Goal: Task Accomplishment & Management: Manage account settings

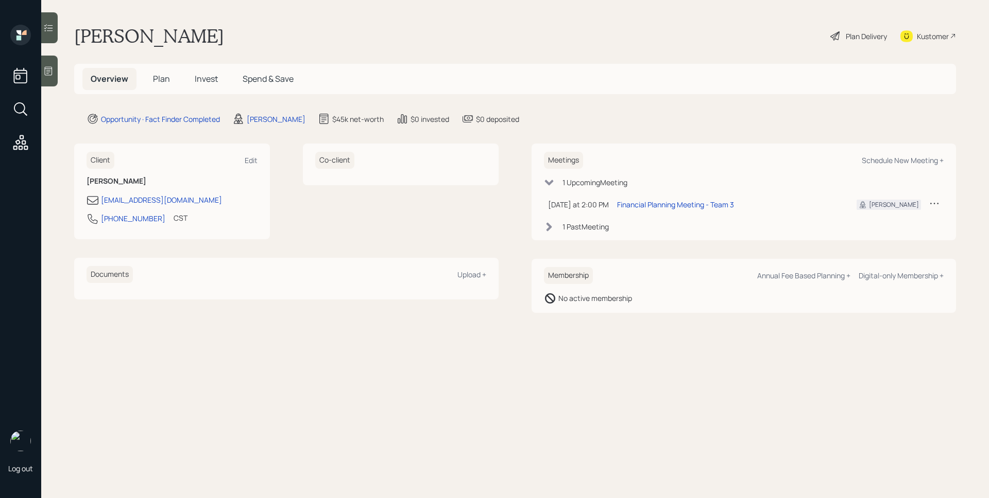
click at [54, 74] on div at bounding box center [49, 71] width 16 height 31
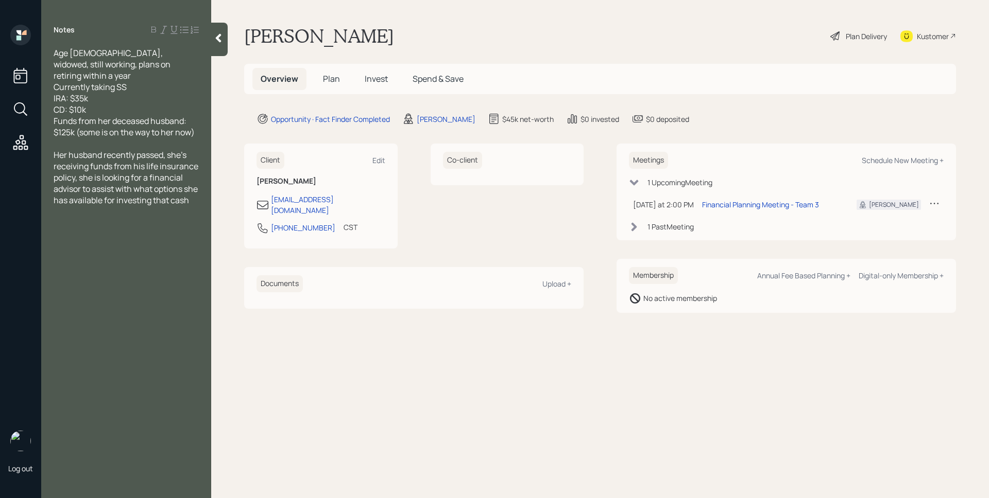
click at [753, 211] on td "Financial Planning Meeting - Team 3" at bounding box center [771, 204] width 146 height 21
click at [776, 205] on div "Financial Planning Meeting - Team 3" at bounding box center [760, 204] width 117 height 11
click at [678, 111] on main "[PERSON_NAME] Plan Delivery Kustomer Overview Plan Invest Spend & Save Opportun…" at bounding box center [600, 249] width 778 height 498
click at [332, 80] on span "Plan" at bounding box center [331, 78] width 17 height 11
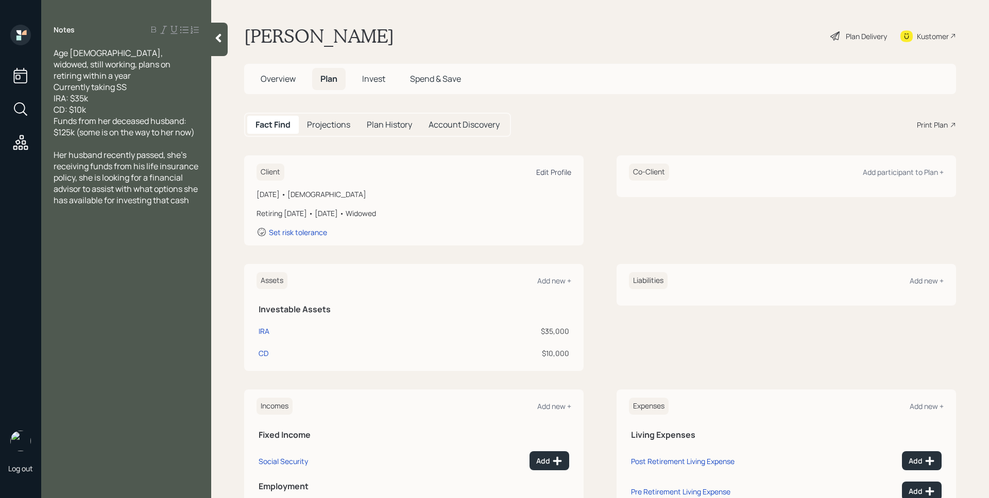
click at [562, 170] on div "Edit Profile" at bounding box center [553, 172] width 35 height 10
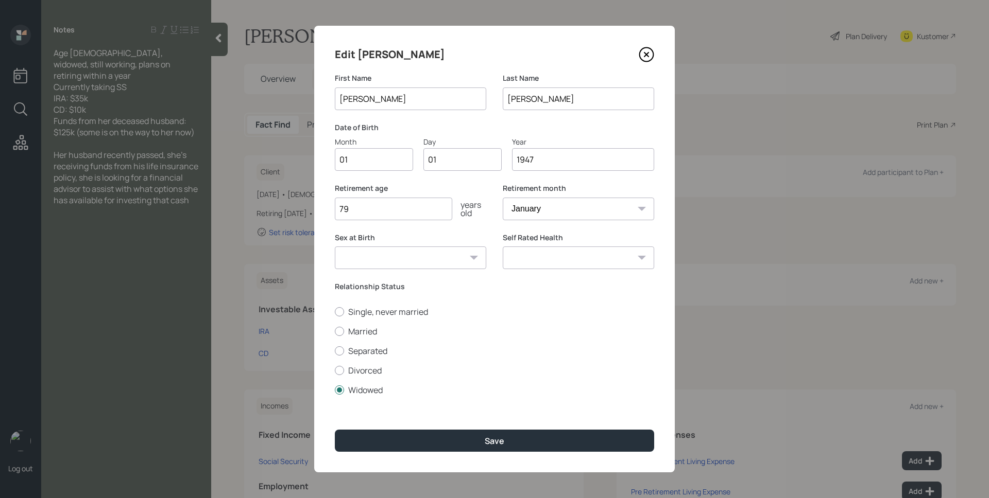
click at [366, 161] on input "01" at bounding box center [374, 159] width 78 height 23
type input "08"
type input "0"
type input "17"
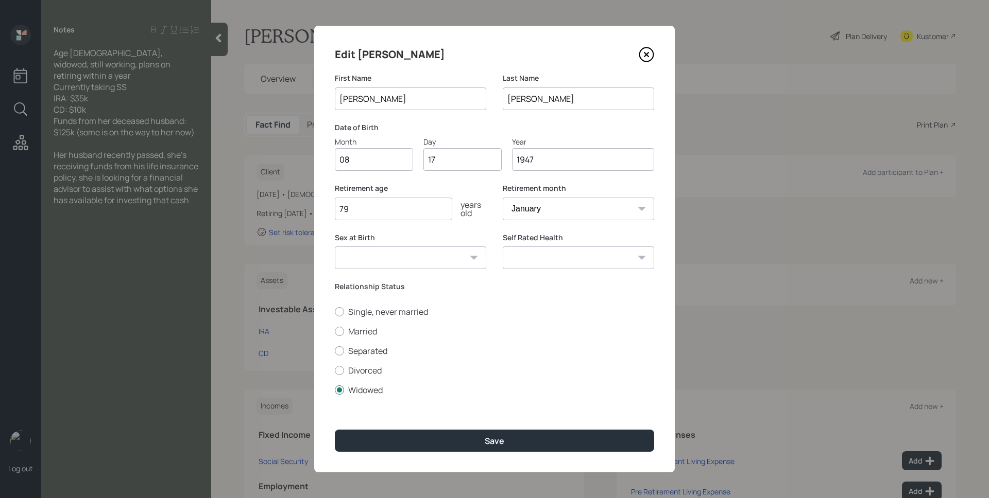
click at [557, 215] on select "January February March April May June July August September October November De…" at bounding box center [578, 209] width 151 height 23
select select "8"
click at [503, 198] on select "January February March April May June July August September October November De…" at bounding box center [578, 209] width 151 height 23
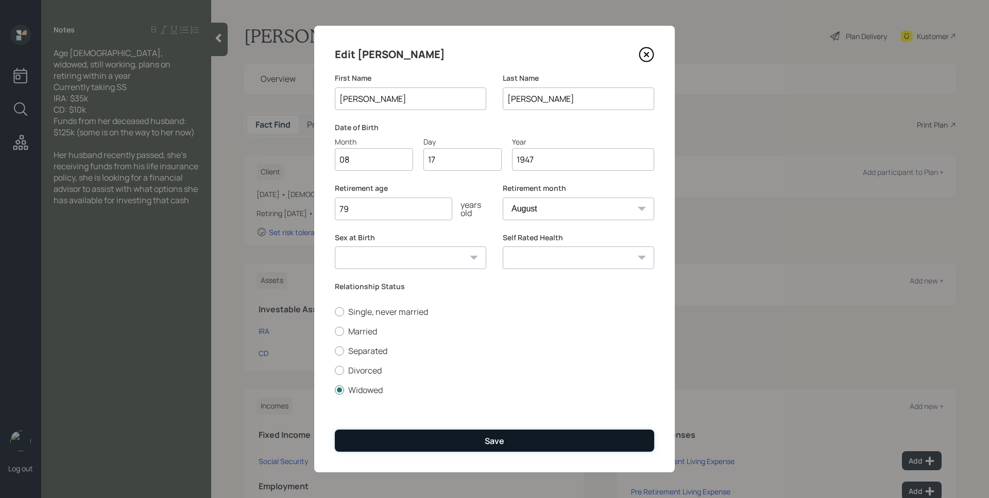
click at [513, 438] on button "Save" at bounding box center [494, 441] width 319 height 22
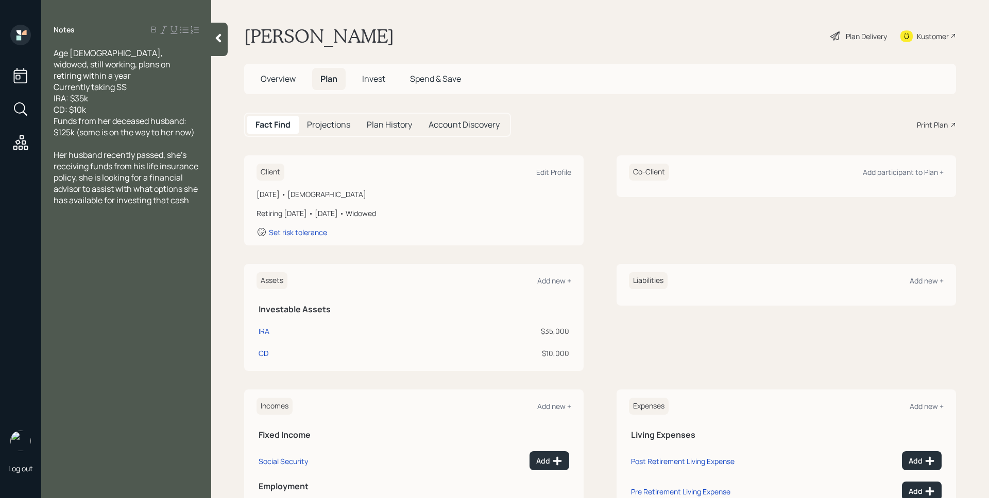
click at [611, 259] on div "Client Edit Profile [DATE] • [DEMOGRAPHIC_DATA] Retiring [DATE] • [DATE] • Wido…" at bounding box center [600, 360] width 712 height 409
click at [848, 38] on div "Plan Delivery" at bounding box center [866, 36] width 41 height 11
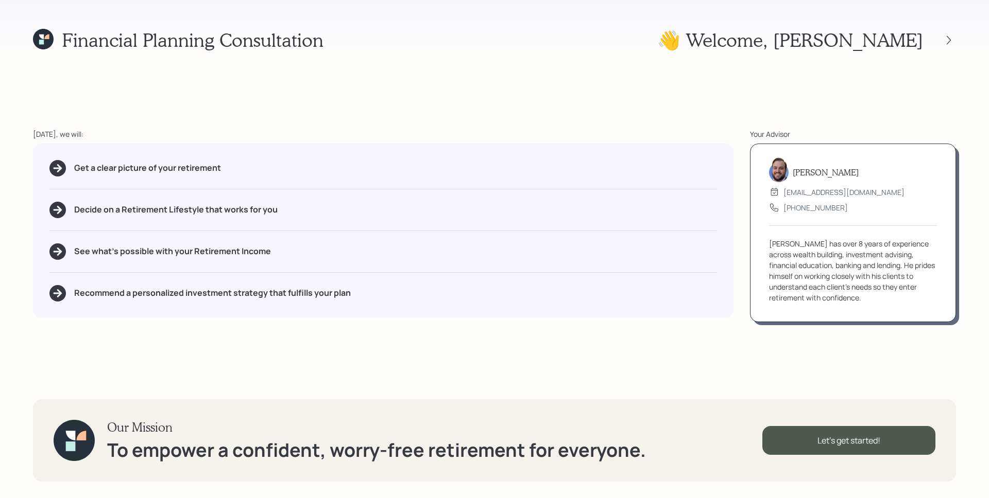
click at [589, 273] on div "Get a clear picture of your retirement Decide on a Retirement Lifestyle that wo…" at bounding box center [383, 231] width 700 height 175
click at [639, 133] on div "[DATE], we will:" at bounding box center [383, 134] width 700 height 11
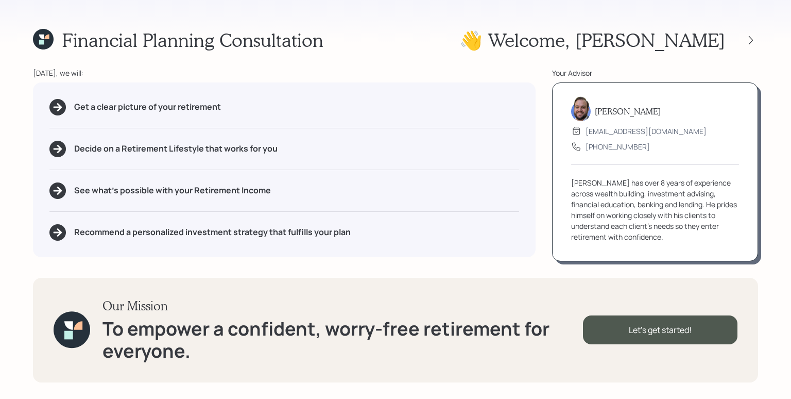
click at [556, 115] on div "[PERSON_NAME] [EMAIL_ADDRESS][DOMAIN_NAME] [PHONE_NUMBER] [PERSON_NAME] has ove…" at bounding box center [655, 171] width 206 height 179
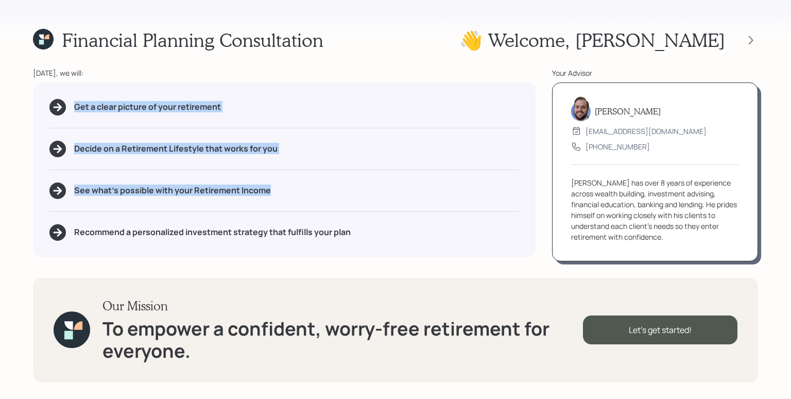
drag, startPoint x: 58, startPoint y: 106, endPoint x: 260, endPoint y: 196, distance: 220.6
click at [260, 196] on div "Get a clear picture of your retirement Decide on a Retirement Lifestyle that wo…" at bounding box center [284, 169] width 503 height 175
click at [268, 196] on div "See what's possible with your Retirement Income" at bounding box center [284, 190] width 470 height 16
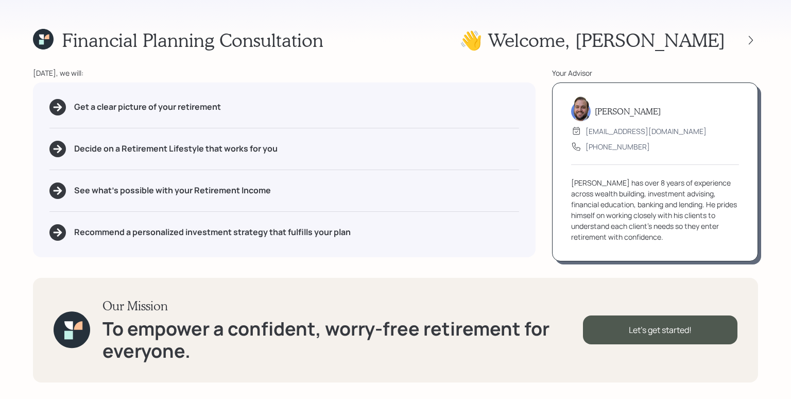
click at [183, 191] on h5 "See what's possible with your Retirement Income" at bounding box center [172, 190] width 197 height 10
click at [454, 306] on h3 "Our Mission" at bounding box center [342, 305] width 480 height 15
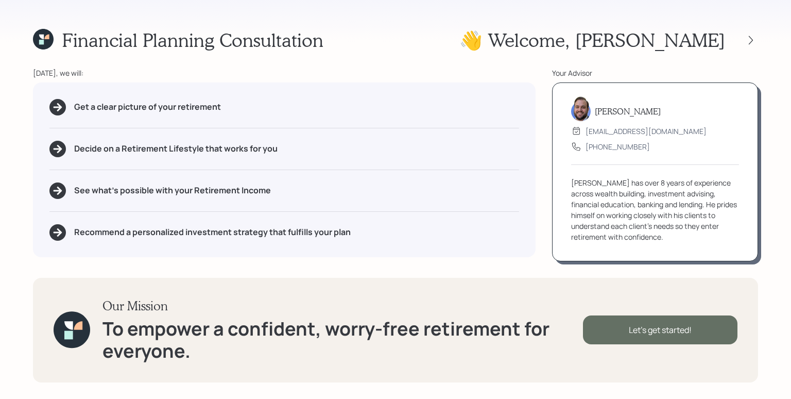
click at [680, 324] on div "Let's get started!" at bounding box center [660, 329] width 154 height 29
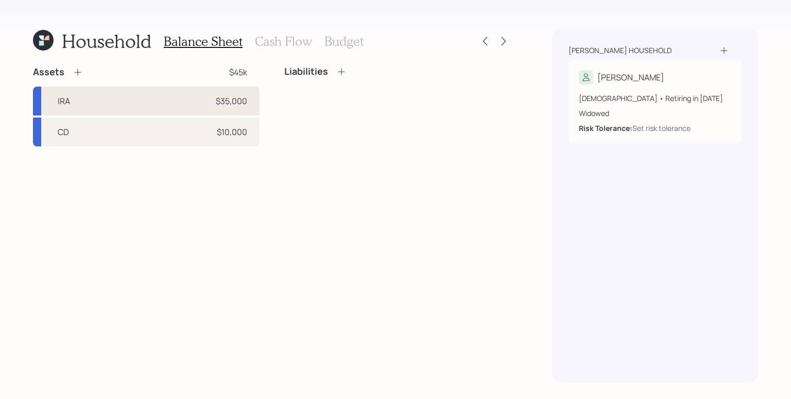
click at [215, 97] on div "IRA $35,000" at bounding box center [146, 101] width 227 height 29
select select "ira"
select select "balanced"
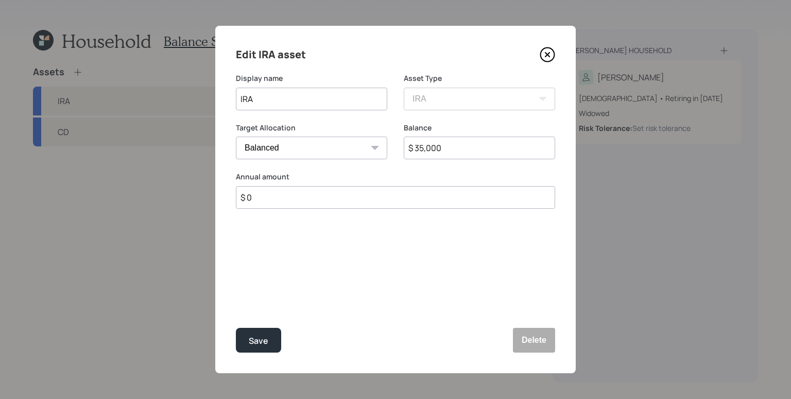
drag, startPoint x: 442, startPoint y: 146, endPoint x: 413, endPoint y: 144, distance: 29.5
click at [413, 144] on input "$ 35,000" at bounding box center [479, 147] width 151 height 23
click at [439, 153] on input "$ 35,000" at bounding box center [479, 147] width 151 height 23
click at [248, 196] on input "$ 0" at bounding box center [395, 197] width 319 height 23
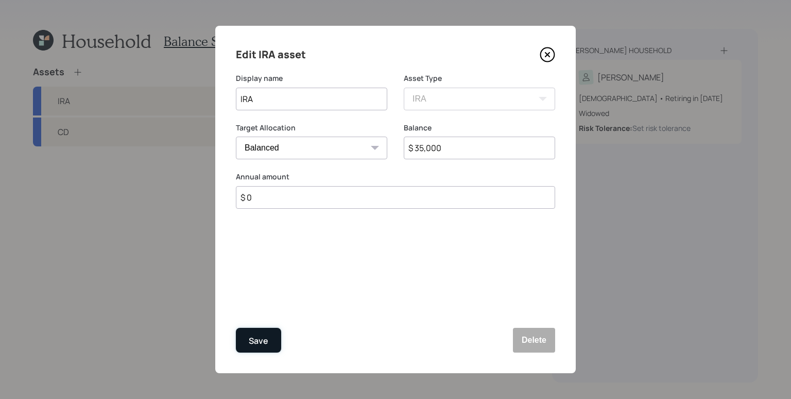
click at [269, 338] on button "Save" at bounding box center [258, 340] width 45 height 25
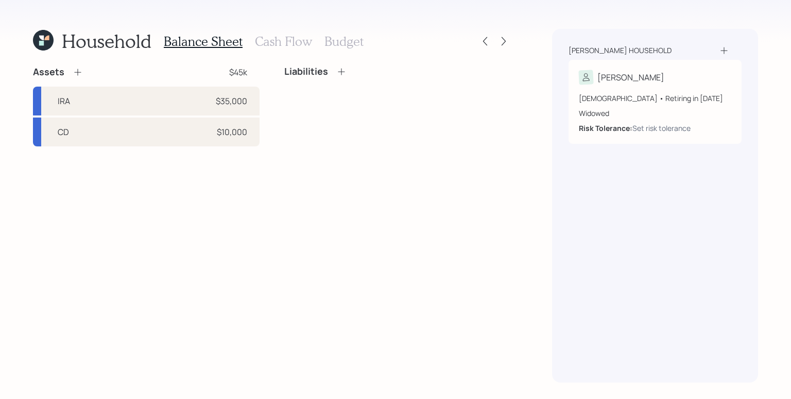
click at [163, 203] on div "Assets $45k IRA $35,000 CD $10,000 Liabilities" at bounding box center [272, 224] width 478 height 316
click at [76, 71] on icon at bounding box center [78, 72] width 10 height 10
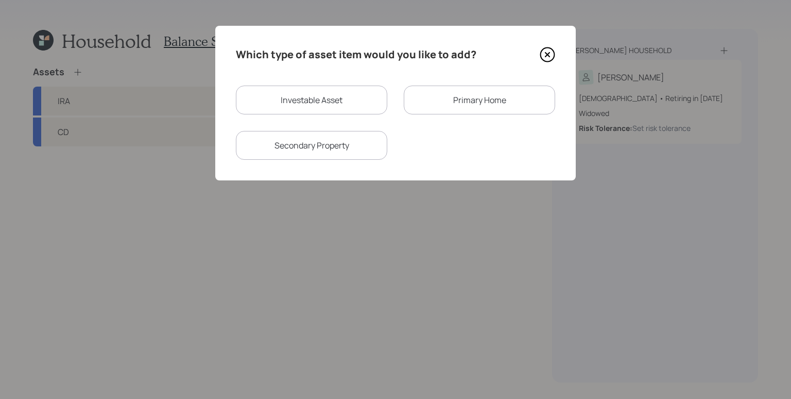
click at [319, 94] on div "Investable Asset" at bounding box center [311, 99] width 151 height 29
select select "taxable"
select select "balanced"
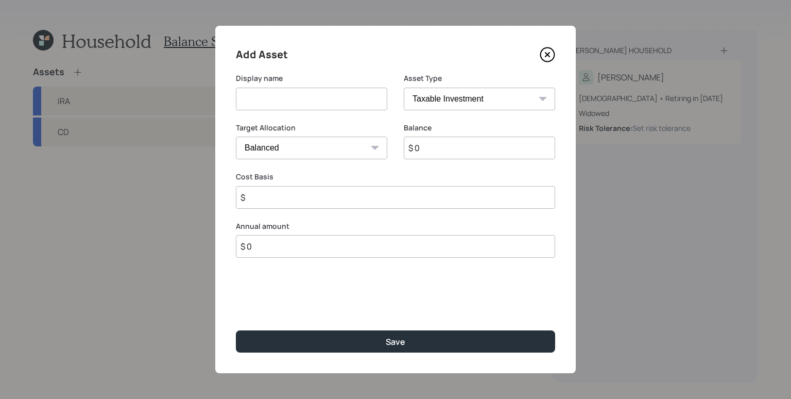
click at [311, 102] on input at bounding box center [311, 99] width 151 height 23
type input "Insurance Payout"
click at [319, 154] on select "Cash Conservative Balanced Aggressive" at bounding box center [311, 147] width 151 height 23
select select "uninvested"
click at [236, 136] on select "Cash Conservative Balanced Aggressive" at bounding box center [311, 147] width 151 height 23
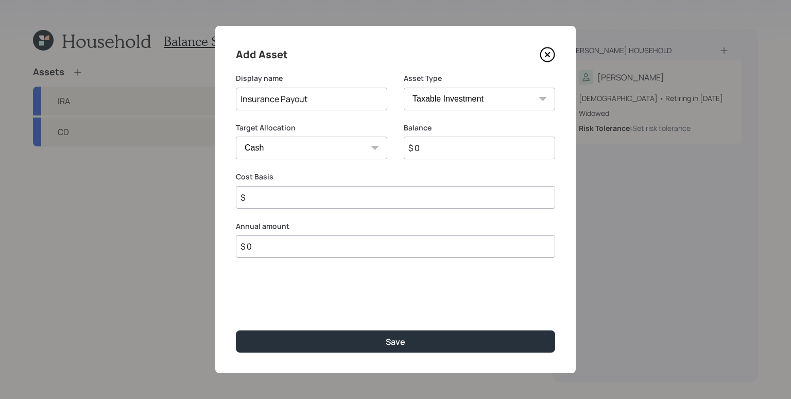
click at [482, 150] on input "$ 0" at bounding box center [479, 147] width 151 height 23
type input "$ 1"
type input "$ 10"
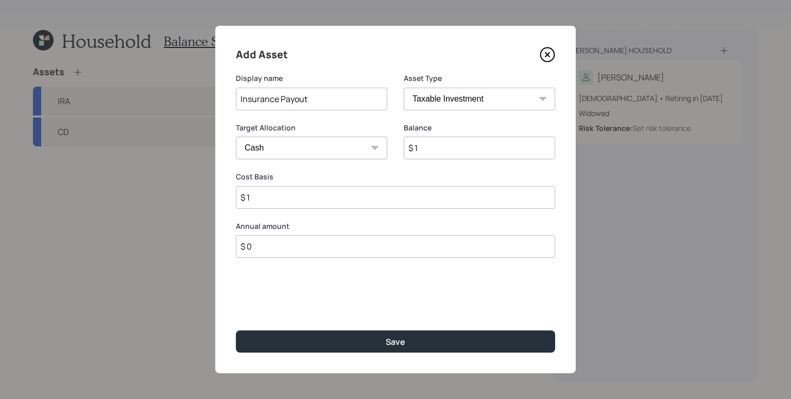
type input "$ 10"
type input "$ 100"
type input "$ 1,000"
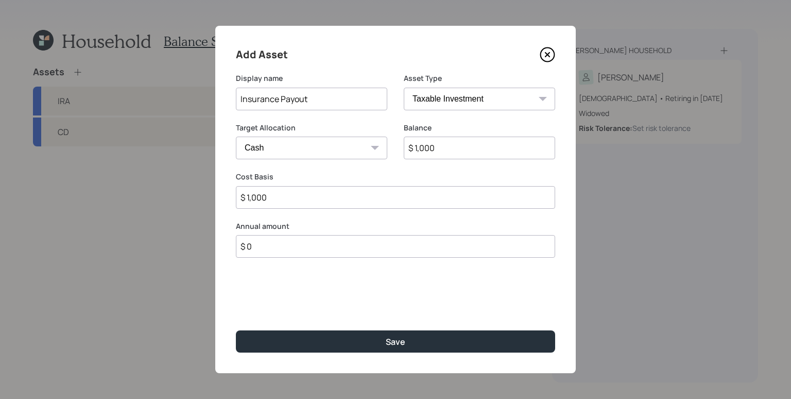
type input "$ 10,000"
type input "$ 100,000"
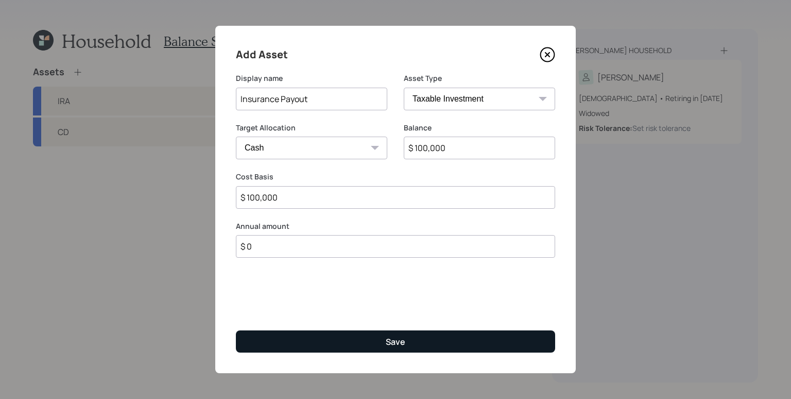
type input "$ 100,000"
click at [380, 336] on button "Save" at bounding box center [395, 341] width 319 height 22
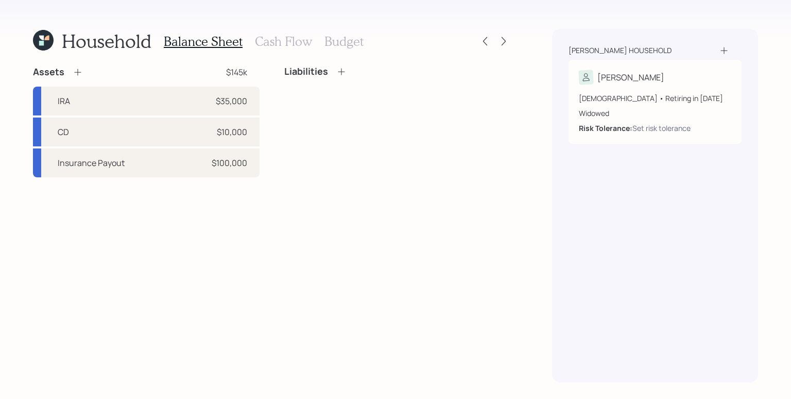
click at [61, 181] on div "Assets $145k IRA $35,000 CD $10,000 Insurance Payout $100,000 Liabilities" at bounding box center [272, 224] width 478 height 316
click at [75, 69] on icon at bounding box center [78, 72] width 10 height 10
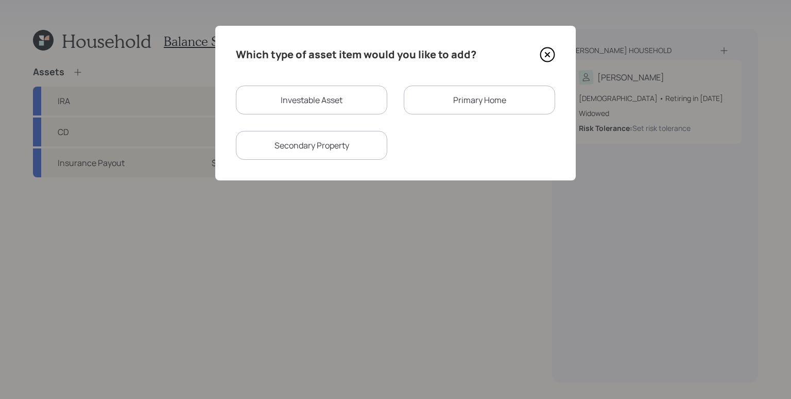
click at [312, 98] on div "Investable Asset" at bounding box center [311, 99] width 151 height 29
select select "taxable"
select select "balanced"
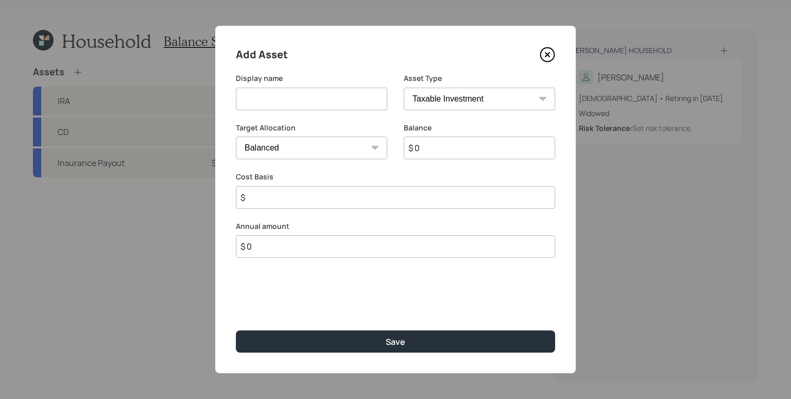
click at [459, 96] on select "SEP [PERSON_NAME] IRA 401(k) [PERSON_NAME] 401(k) 403(b) [PERSON_NAME] 403(b) 4…" at bounding box center [479, 99] width 151 height 23
select select "emergency_fund"
click at [404, 88] on select "SEP [PERSON_NAME] IRA 401(k) [PERSON_NAME] 401(k) 403(b) [PERSON_NAME] 403(b) 4…" at bounding box center [479, 99] width 151 height 23
click at [324, 98] on input at bounding box center [311, 99] width 151 height 23
type input "Checking"
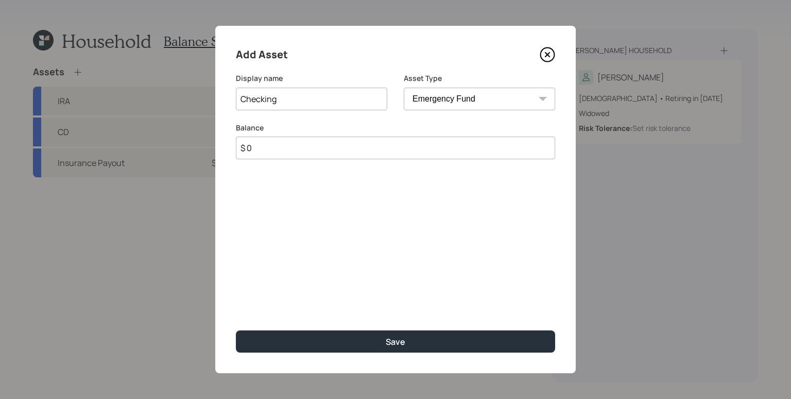
click at [350, 150] on input "$ 0" at bounding box center [395, 147] width 319 height 23
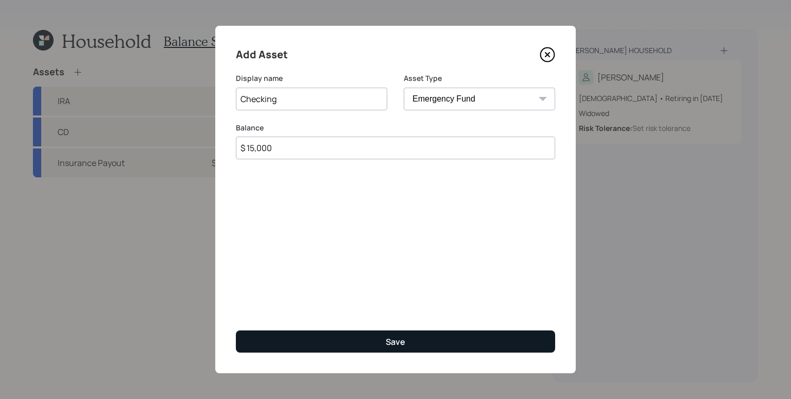
type input "$ 15,000"
click at [414, 340] on button "Save" at bounding box center [395, 341] width 319 height 22
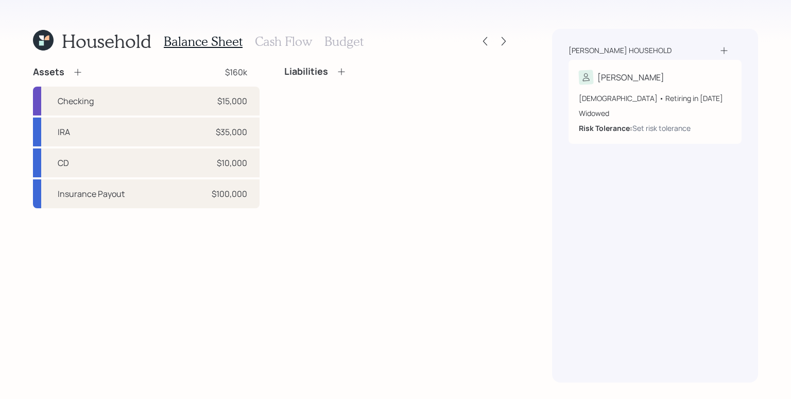
click at [222, 280] on div "Assets $160k Checking $15,000 IRA $35,000 CD $10,000 Insurance Payout $100,000 …" at bounding box center [272, 224] width 478 height 316
click at [77, 72] on icon at bounding box center [77, 72] width 7 height 7
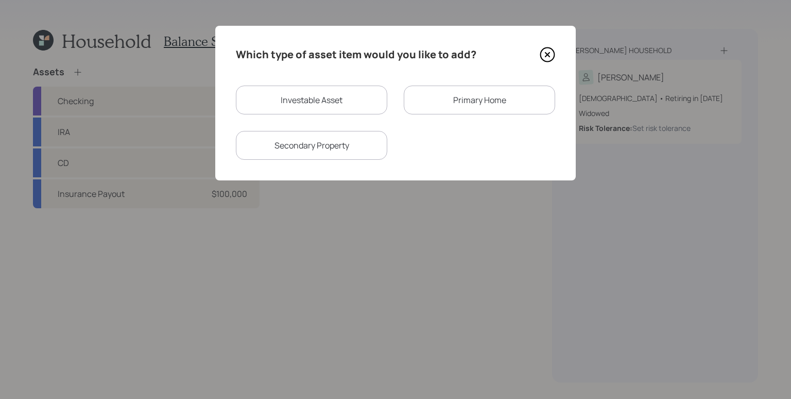
click at [428, 94] on div "Primary Home" at bounding box center [479, 99] width 151 height 29
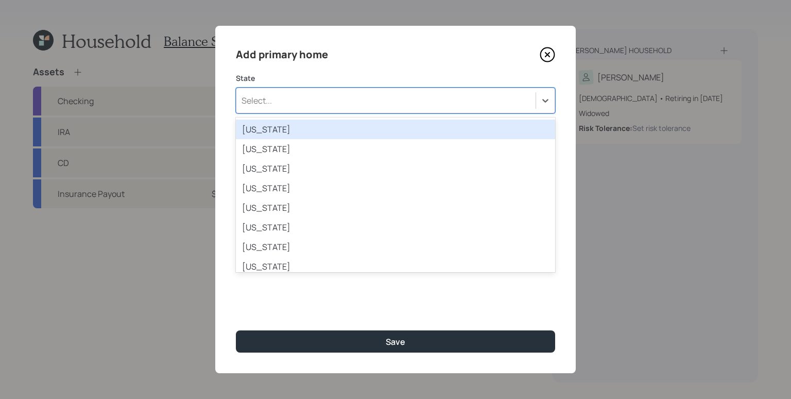
click at [361, 88] on div "Select..." at bounding box center [395, 101] width 319 height 26
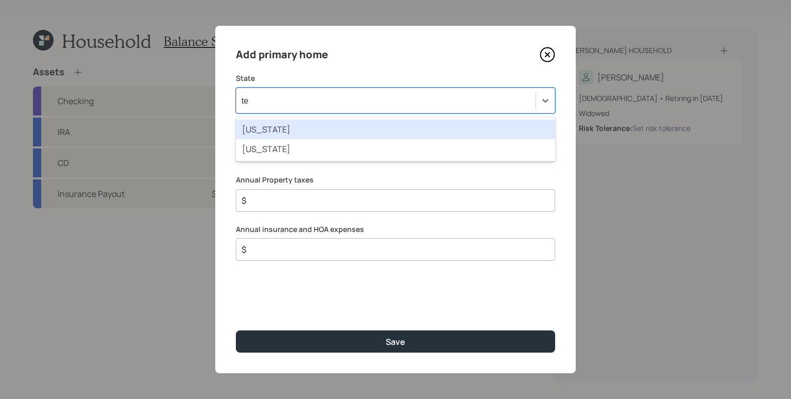
type input "tex"
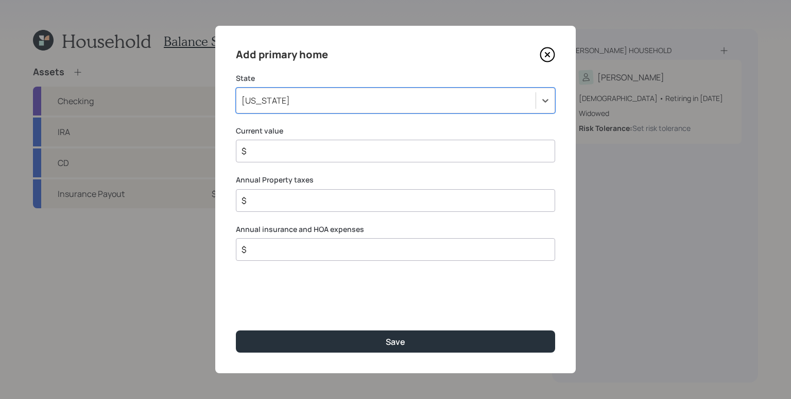
click at [345, 151] on input "$" at bounding box center [391, 151] width 302 height 12
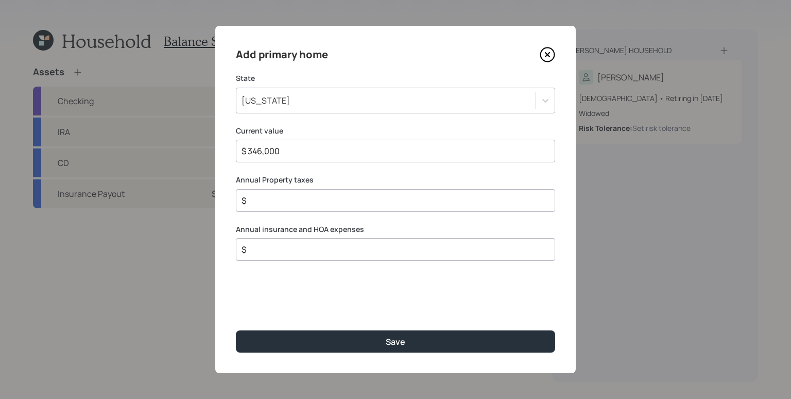
type input "$ 346,000"
click at [321, 199] on input "$" at bounding box center [391, 200] width 302 height 12
type input "$ 150"
click at [269, 230] on label "Annual insurance and HOA expenses" at bounding box center [395, 229] width 319 height 10
drag, startPoint x: 266, startPoint y: 202, endPoint x: 239, endPoint y: 208, distance: 27.9
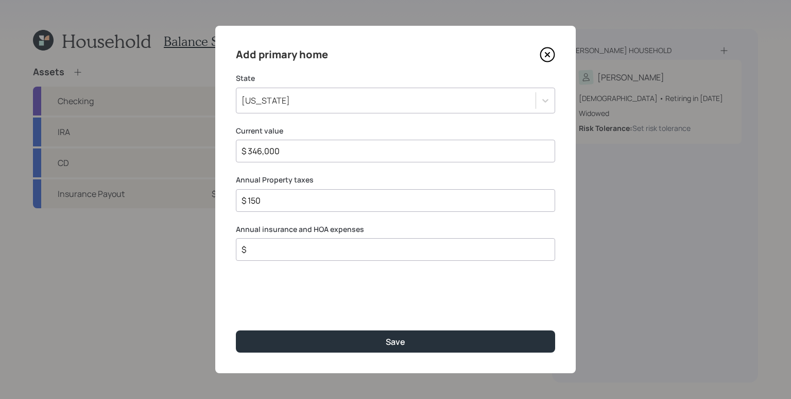
click at [235, 199] on div "Add primary home State [US_STATE] Current value $ 346,000 Annual Property taxes…" at bounding box center [395, 199] width 360 height 347
click at [267, 236] on div "Annual insurance and HOA expenses $" at bounding box center [395, 242] width 319 height 37
drag, startPoint x: 266, startPoint y: 198, endPoint x: 245, endPoint y: 198, distance: 20.6
click at [245, 198] on input "$ 150" at bounding box center [391, 200] width 302 height 12
click at [259, 219] on div "Add primary home State [US_STATE] Current value $ 346,000 Annual Property taxes…" at bounding box center [395, 199] width 360 height 347
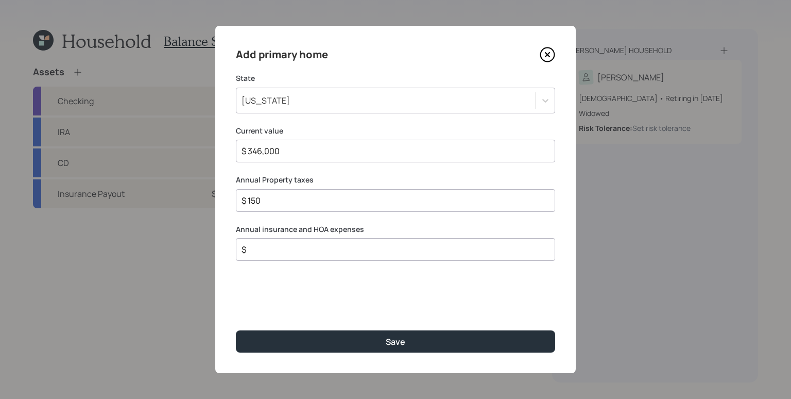
click at [270, 250] on input "$" at bounding box center [391, 249] width 302 height 12
type input "$ 2,400"
click at [404, 257] on div "$ 2,400" at bounding box center [395, 249] width 319 height 23
drag, startPoint x: 313, startPoint y: 228, endPoint x: 335, endPoint y: 231, distance: 22.9
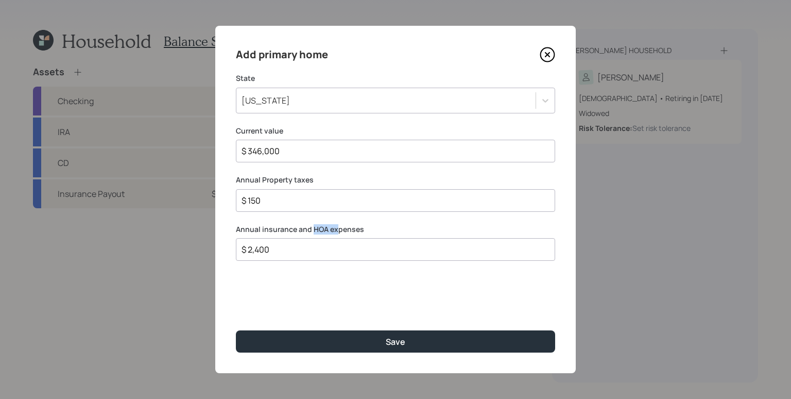
click at [335, 231] on label "Annual insurance and HOA expenses" at bounding box center [395, 229] width 319 height 10
drag, startPoint x: 407, startPoint y: 287, endPoint x: 341, endPoint y: 284, distance: 66.0
click at [406, 286] on div "Add primary home State [US_STATE] Current value $ 346,000 Annual Property taxes…" at bounding box center [395, 199] width 360 height 347
drag, startPoint x: 297, startPoint y: 150, endPoint x: 240, endPoint y: 149, distance: 56.1
click at [240, 149] on input "$ 346,000" at bounding box center [391, 151] width 302 height 12
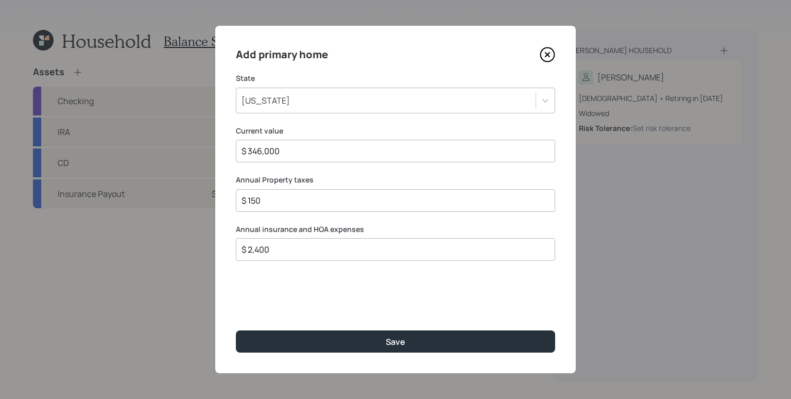
click at [316, 154] on input "$ 346,000" at bounding box center [391, 151] width 302 height 12
drag, startPoint x: 284, startPoint y: 149, endPoint x: 243, endPoint y: 148, distance: 41.7
click at [243, 148] on input "$ 346,000" at bounding box center [391, 151] width 302 height 12
click at [373, 292] on div "Add primary home State [US_STATE] Current value $ 346,000 Annual Property taxes…" at bounding box center [395, 199] width 360 height 347
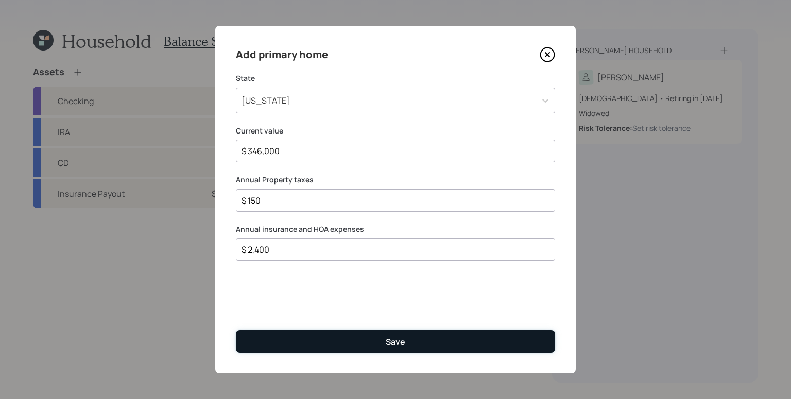
click at [437, 347] on button "Save" at bounding box center [395, 341] width 319 height 22
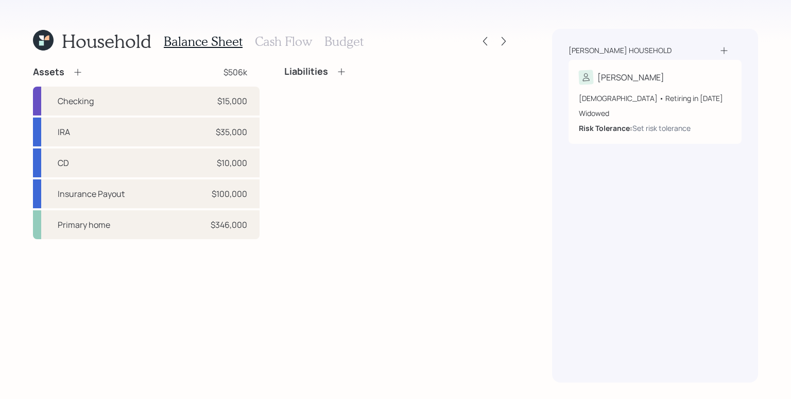
click at [341, 72] on icon at bounding box center [341, 71] width 7 height 7
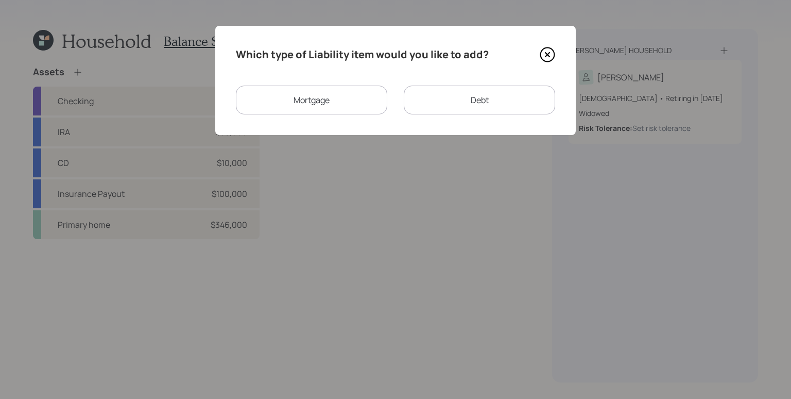
click at [473, 93] on div "Debt" at bounding box center [479, 99] width 151 height 29
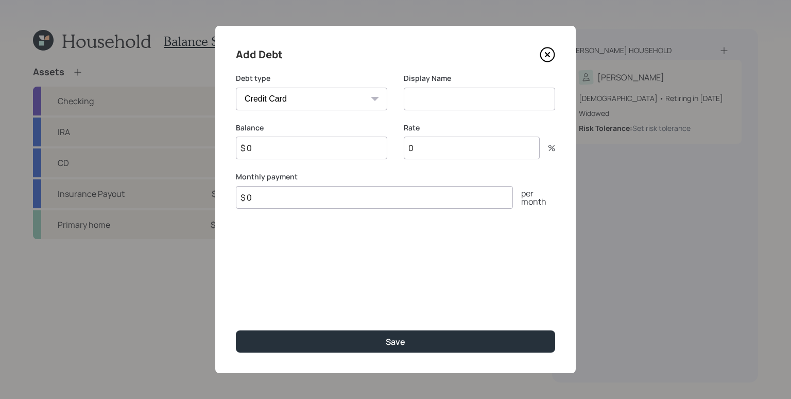
click at [307, 95] on select "Car Credit Card Medical Student Other" at bounding box center [311, 99] width 151 height 23
select select "car"
click at [236, 88] on select "Car Credit Card Medical Student Other" at bounding box center [311, 99] width 151 height 23
click at [445, 95] on input at bounding box center [479, 99] width 151 height 23
click at [416, 99] on input "TRactor" at bounding box center [479, 99] width 151 height 23
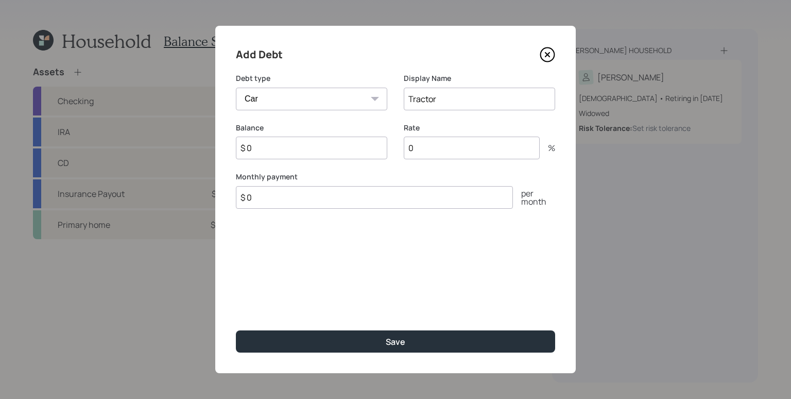
type input "Tractor"
click at [309, 143] on input "$ 0" at bounding box center [311, 147] width 151 height 23
type input "$ 14,000"
click at [460, 146] on input "0" at bounding box center [472, 147] width 136 height 23
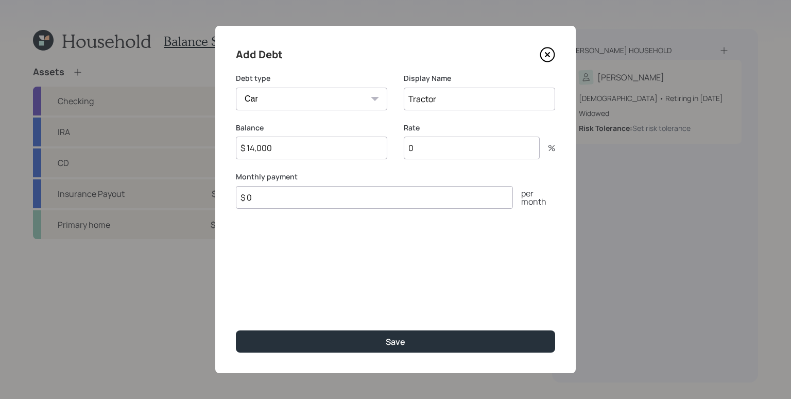
click at [460, 147] on input "0" at bounding box center [472, 147] width 136 height 23
click at [403, 200] on input "$ 0" at bounding box center [374, 197] width 277 height 23
type input "$ 400"
click at [236, 330] on button "Save" at bounding box center [395, 341] width 319 height 22
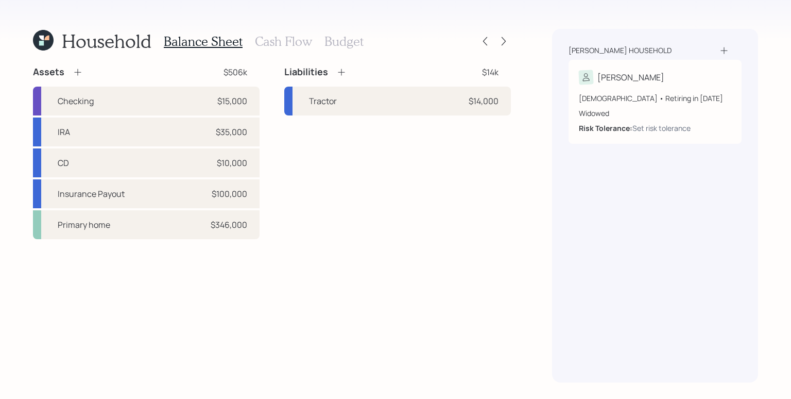
click at [388, 171] on div "Liabilities $14k Tractor $14,000" at bounding box center [397, 152] width 227 height 173
click at [297, 42] on h3 "Cash Flow" at bounding box center [283, 41] width 57 height 15
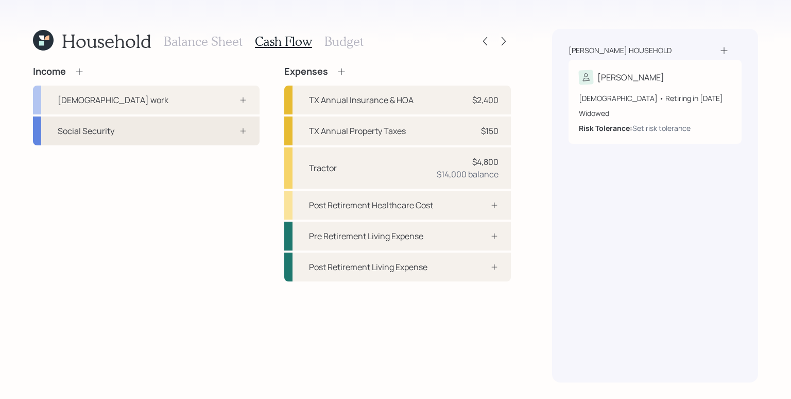
click at [223, 130] on div at bounding box center [231, 131] width 31 height 8
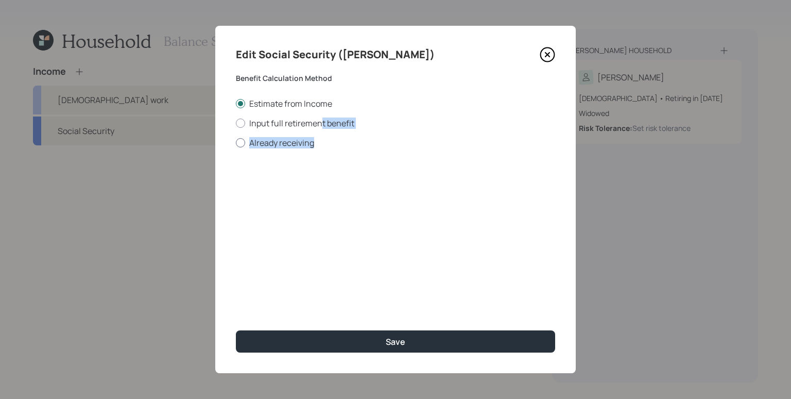
drag, startPoint x: 320, startPoint y: 125, endPoint x: 315, endPoint y: 139, distance: 14.7
click at [316, 139] on div "Estimate from Income Input full retirement benefit Already receiving" at bounding box center [395, 123] width 319 height 50
click at [308, 140] on label "Already receiving" at bounding box center [395, 142] width 319 height 11
click at [236, 142] on input "Already receiving" at bounding box center [235, 142] width 1 height 1
radio input "true"
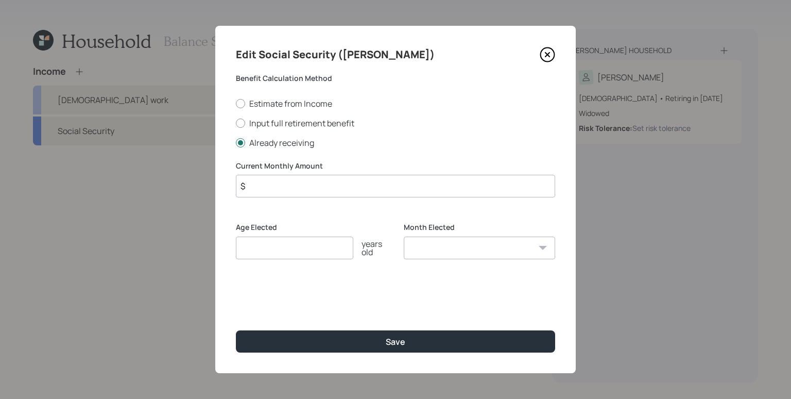
click at [353, 187] on input "$" at bounding box center [395, 186] width 319 height 23
type input "$ 2,777"
click at [304, 202] on div "Current Monthly Amount $ 2,777 Age Elected years old Month Elected January Febr…" at bounding box center [395, 216] width 319 height 111
click at [285, 252] on input "number" at bounding box center [294, 247] width 117 height 23
type input "67"
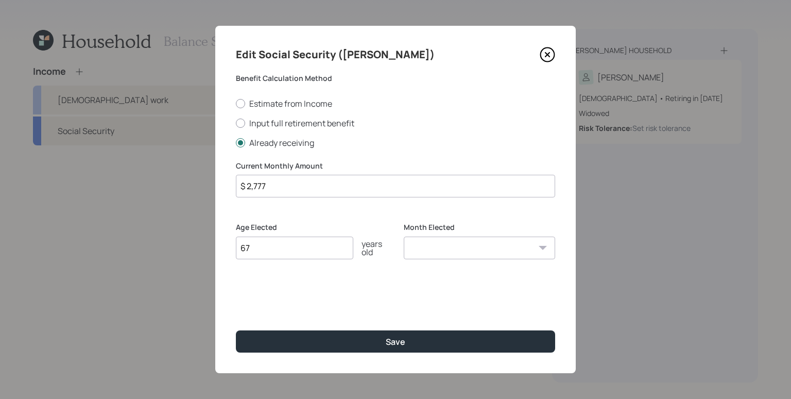
click at [487, 247] on select "January February March April May June July August September October November De…" at bounding box center [479, 247] width 151 height 23
select select "8"
click at [404, 236] on select "January February March April May June July August September October November De…" at bounding box center [479, 247] width 151 height 23
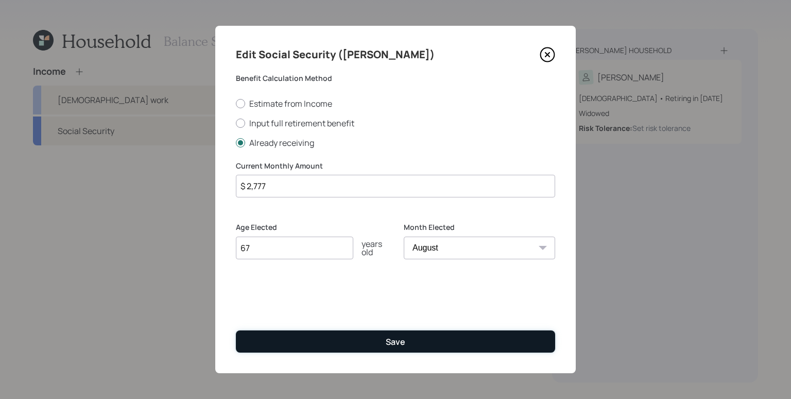
click at [391, 340] on div "Save" at bounding box center [396, 341] width 20 height 11
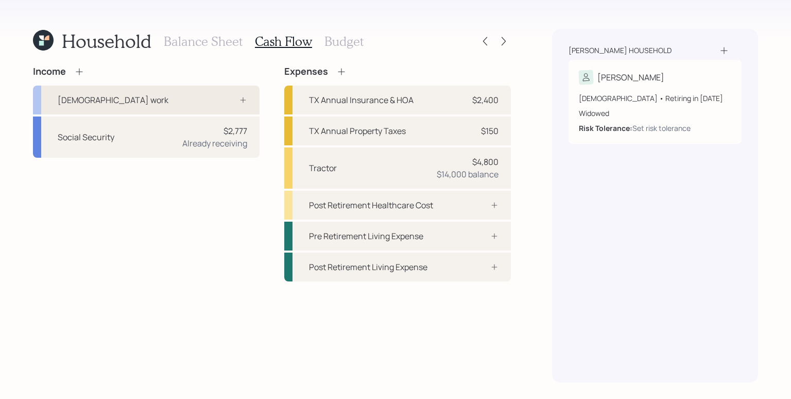
click at [239, 101] on icon at bounding box center [243, 100] width 8 height 8
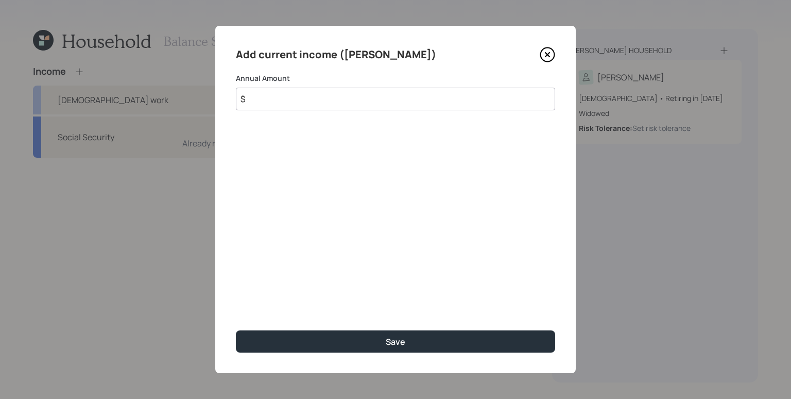
click at [399, 100] on input "$" at bounding box center [395, 99] width 319 height 23
click at [376, 100] on input "$" at bounding box center [395, 99] width 319 height 23
type input "$ 40,000"
click at [236, 330] on button "Save" at bounding box center [395, 341] width 319 height 22
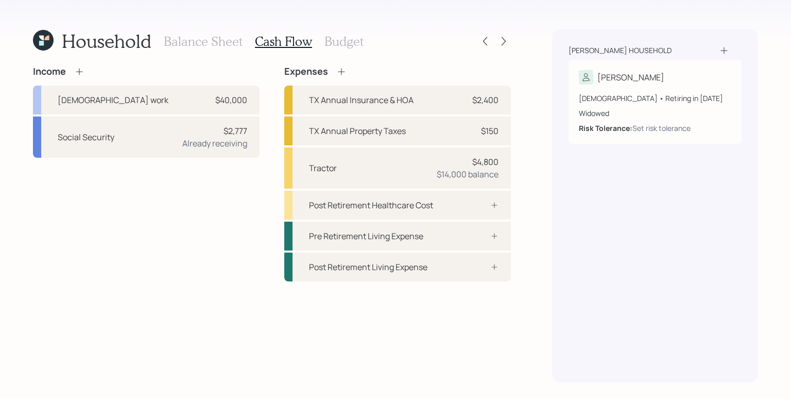
click at [83, 69] on icon at bounding box center [79, 71] width 10 height 10
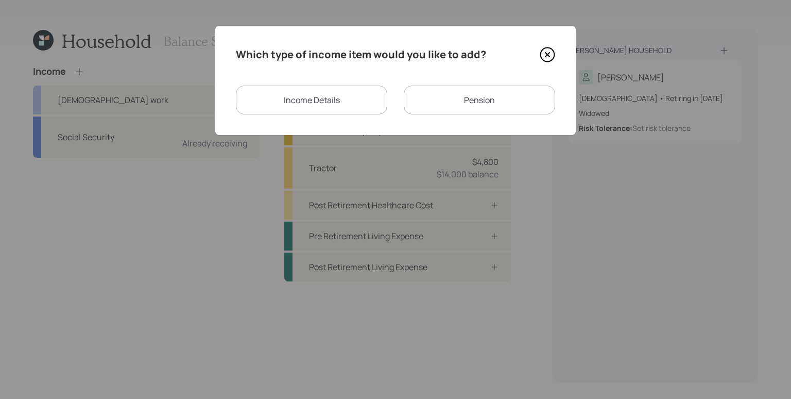
click at [476, 97] on div "Pension" at bounding box center [479, 99] width 151 height 29
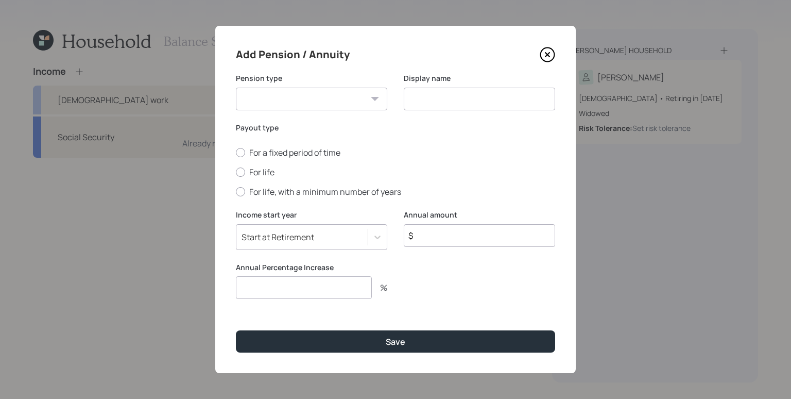
click at [309, 100] on select "Pension Annuity" at bounding box center [311, 99] width 151 height 23
select select "pension"
click at [236, 88] on select "Pension Annuity" at bounding box center [311, 99] width 151 height 23
click at [483, 101] on input at bounding box center [479, 99] width 151 height 23
type input "Pension"
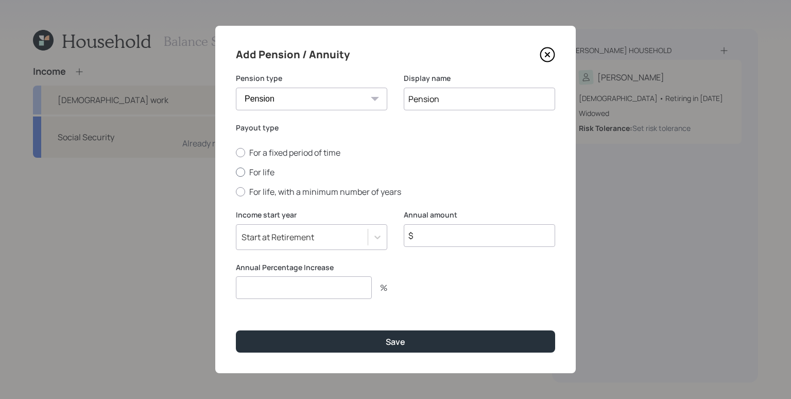
click at [248, 167] on label "For life" at bounding box center [395, 171] width 319 height 11
click at [236, 172] on input "For life" at bounding box center [235, 172] width 1 height 1
radio input "true"
click at [471, 225] on input "$" at bounding box center [479, 235] width 151 height 23
type input "$ 6,276"
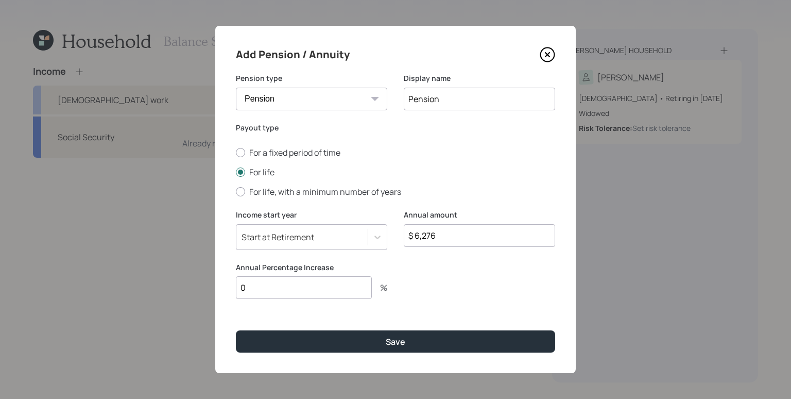
type input "0"
click at [236, 330] on button "Save" at bounding box center [395, 341] width 319 height 22
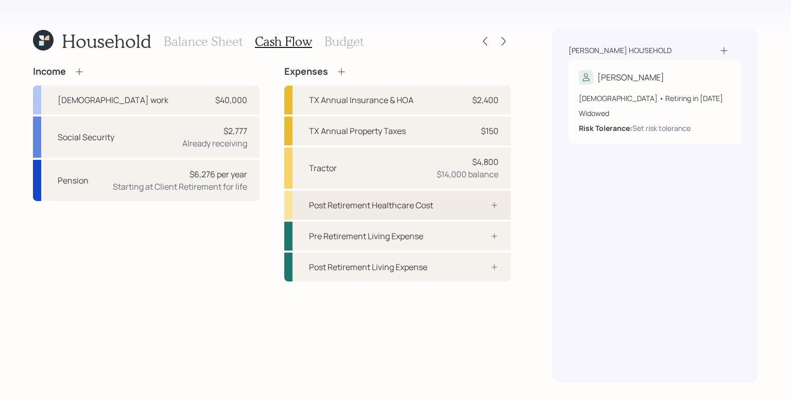
click at [478, 204] on div at bounding box center [483, 205] width 31 height 8
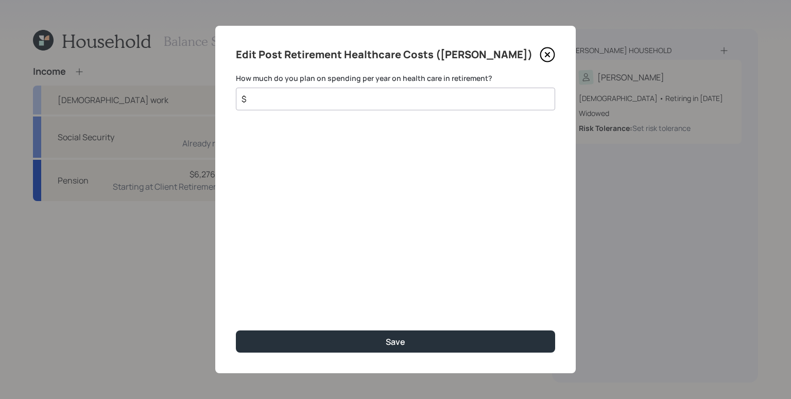
click at [359, 96] on input "$" at bounding box center [391, 99] width 302 height 12
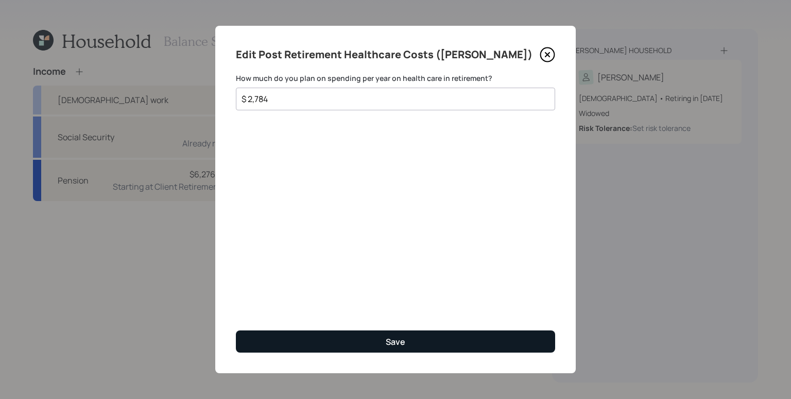
type input "$ 2,784"
click at [391, 341] on div "Save" at bounding box center [396, 341] width 20 height 11
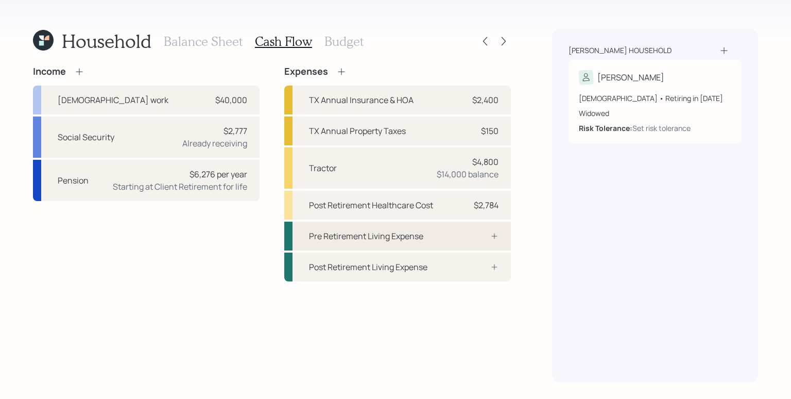
click at [463, 238] on div "Pre Retirement Living Expense" at bounding box center [397, 235] width 227 height 29
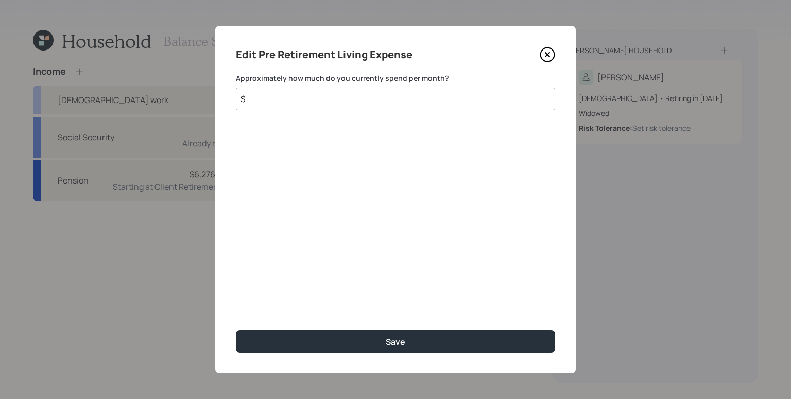
click at [317, 102] on input "$" at bounding box center [395, 99] width 319 height 23
click at [391, 101] on input "$" at bounding box center [395, 99] width 319 height 23
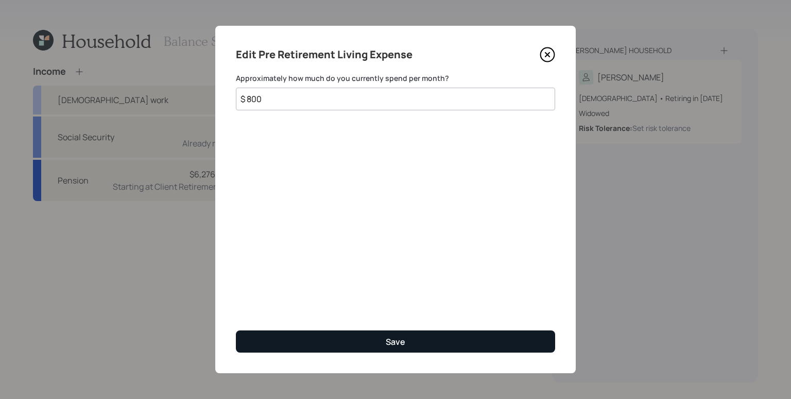
type input "$ 800"
click at [449, 340] on button "Save" at bounding box center [395, 341] width 319 height 22
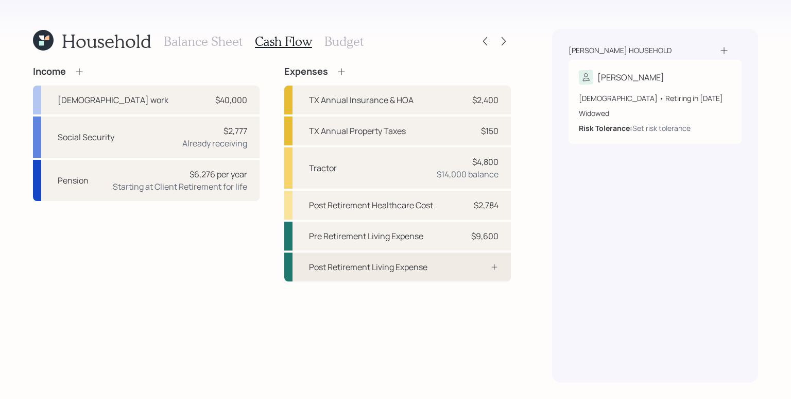
drag, startPoint x: 481, startPoint y: 264, endPoint x: 478, endPoint y: 259, distance: 6.3
click at [481, 264] on div at bounding box center [483, 267] width 31 height 8
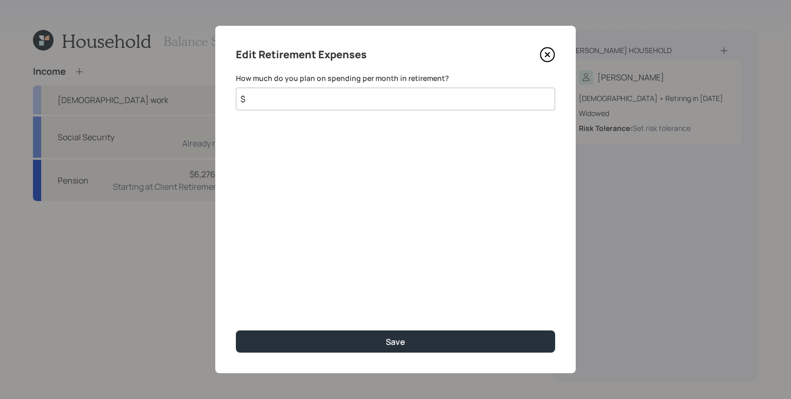
click at [333, 106] on input "$" at bounding box center [395, 99] width 319 height 23
type input "$ 800"
click at [236, 330] on button "Save" at bounding box center [395, 341] width 319 height 22
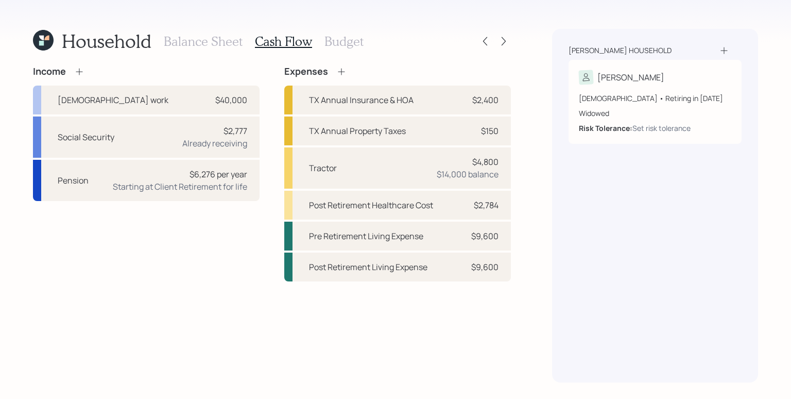
click at [526, 68] on div "Household Balance Sheet Cash Flow Budget Income [DEMOGRAPHIC_DATA] work $40,000…" at bounding box center [395, 199] width 791 height 399
click at [503, 42] on icon at bounding box center [503, 41] width 10 height 10
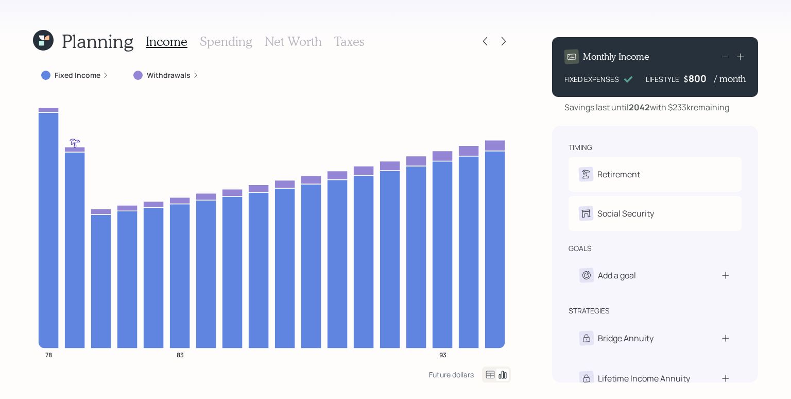
click at [540, 154] on div "Planning Income Spending Net Worth Taxes Fixed Income Withdrawals 78 83 93 Futu…" at bounding box center [395, 199] width 791 height 399
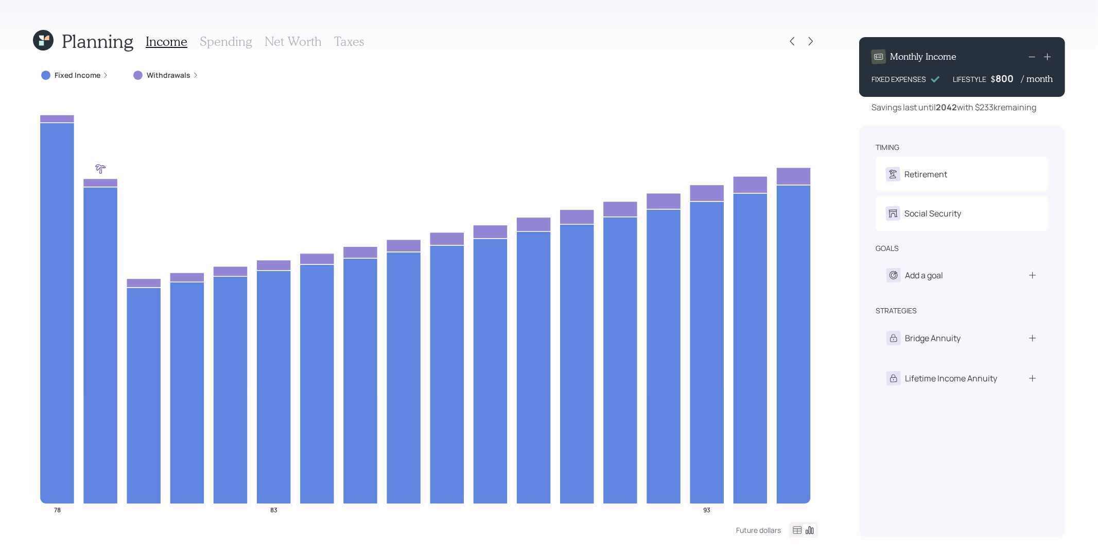
click at [194, 76] on icon at bounding box center [196, 75] width 6 height 6
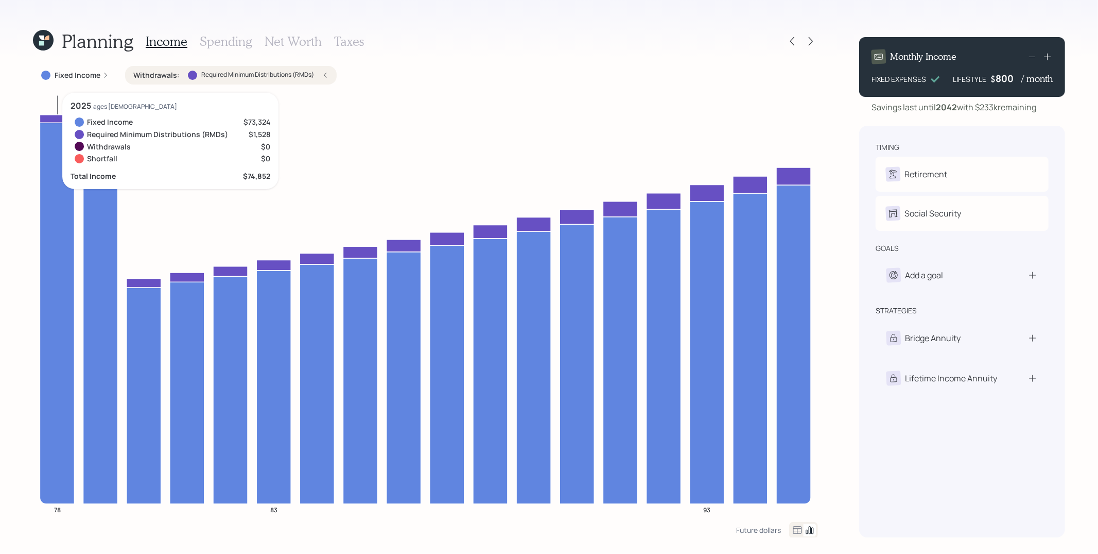
click at [58, 118] on icon at bounding box center [57, 118] width 35 height 8
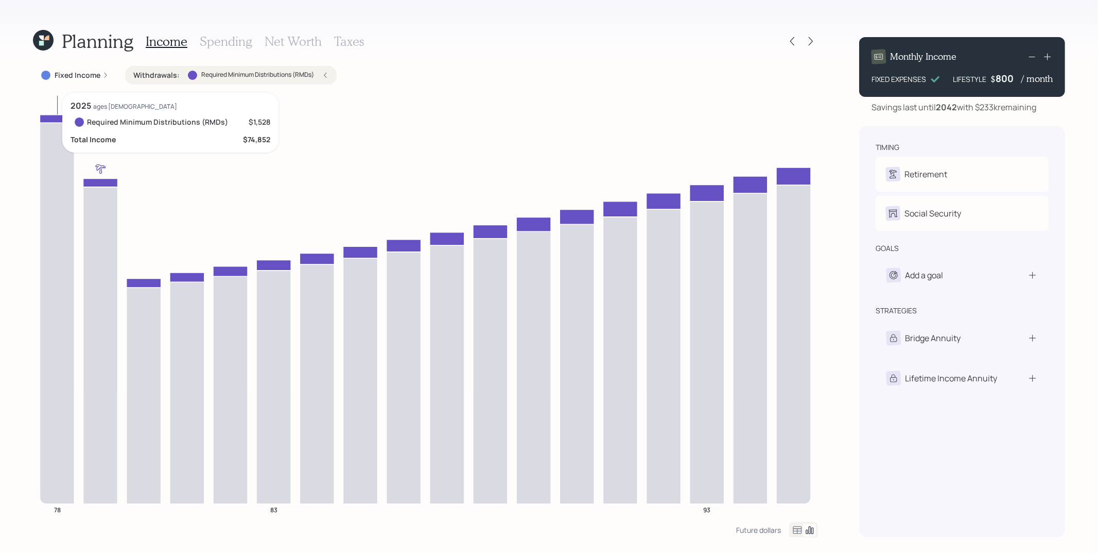
click at [58, 118] on icon at bounding box center [57, 118] width 35 height 8
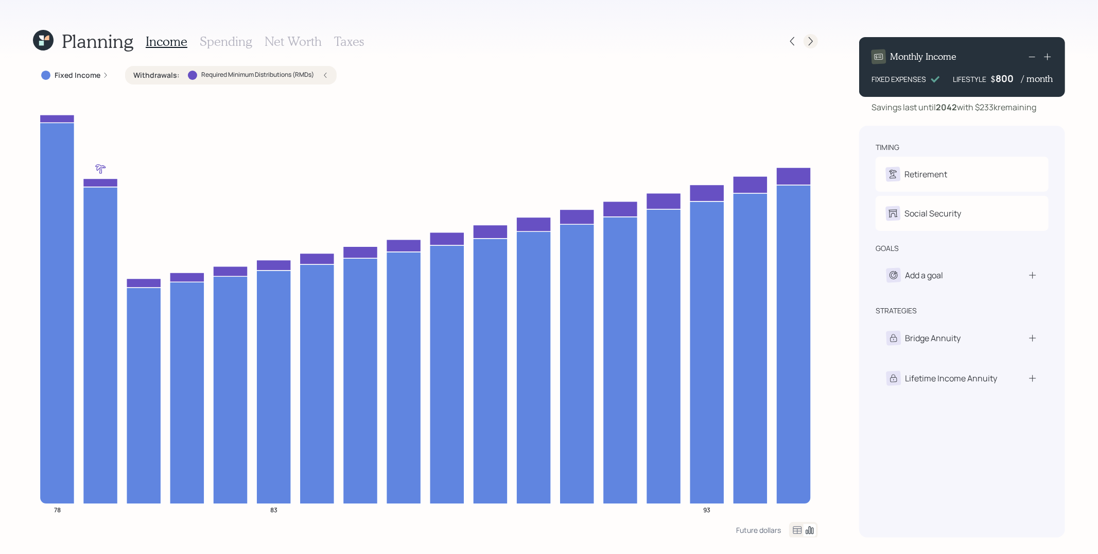
click at [812, 43] on icon at bounding box center [811, 41] width 10 height 10
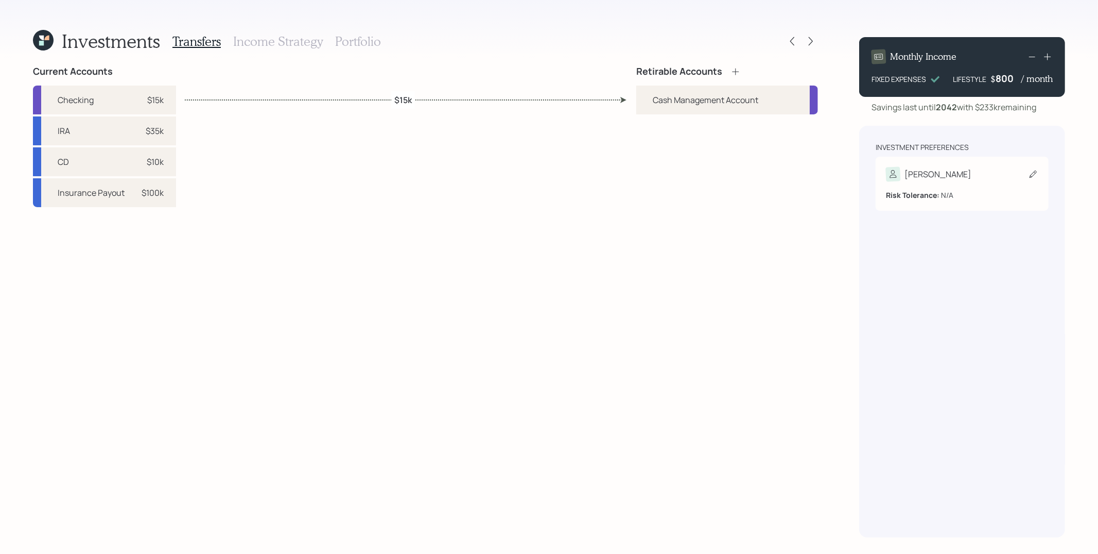
click at [942, 195] on div "Risk Tolerance: N/A" at bounding box center [962, 195] width 152 height 11
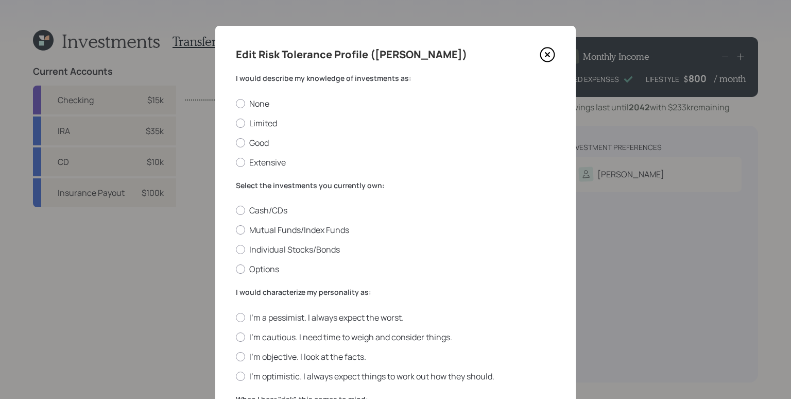
click at [384, 55] on h4 "Edit Risk Tolerance Profile ([PERSON_NAME])" at bounding box center [351, 54] width 231 height 16
click at [266, 122] on label "Limited" at bounding box center [395, 122] width 319 height 11
click at [236, 123] on input "Limited" at bounding box center [235, 123] width 1 height 1
radio input "true"
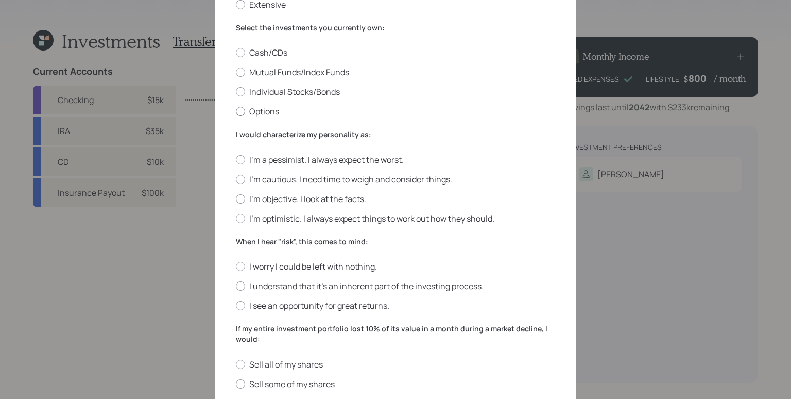
scroll to position [99, 0]
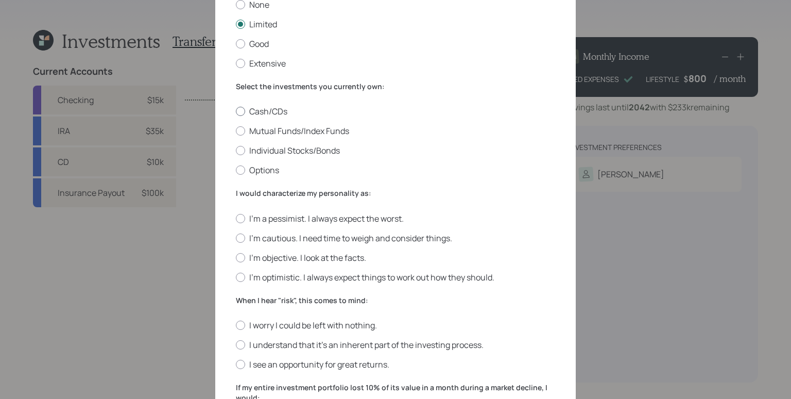
click at [263, 111] on label "Cash/CDs" at bounding box center [395, 111] width 319 height 11
click at [236, 111] on input "Cash/CDs" at bounding box center [235, 111] width 1 height 1
radio input "true"
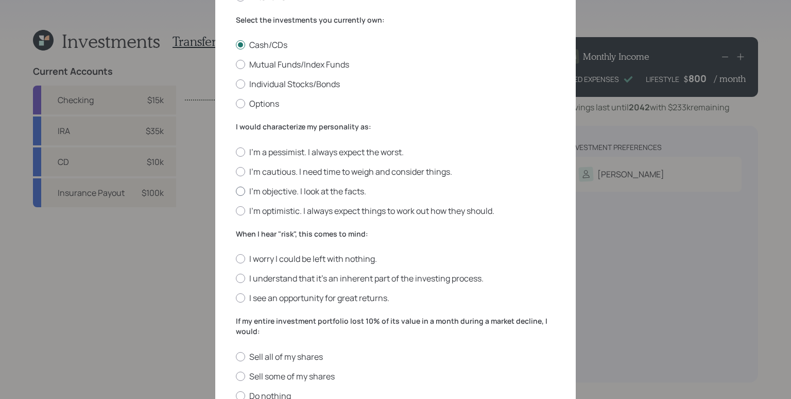
scroll to position [175, 0]
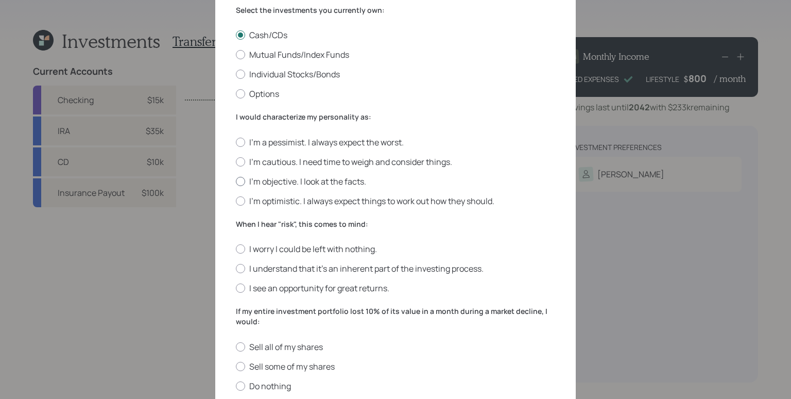
click at [307, 180] on label "I'm objective. I look at the facts." at bounding box center [395, 181] width 319 height 11
click at [236, 181] on input "I'm objective. I look at the facts." at bounding box center [235, 181] width 1 height 1
radio input "true"
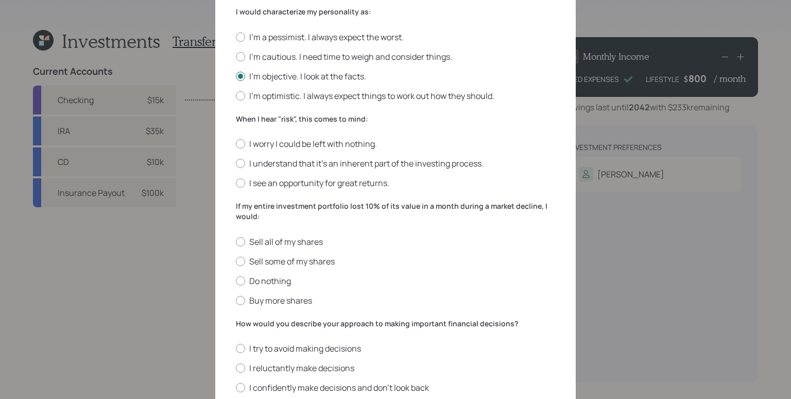
scroll to position [290, 0]
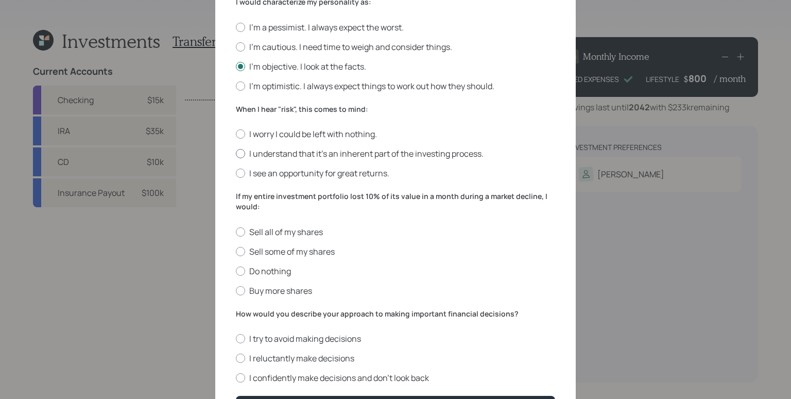
click at [271, 150] on label "I understand that it’s an inherent part of the investing process." at bounding box center [395, 153] width 319 height 11
click at [236, 153] on input "I understand that it’s an inherent part of the investing process." at bounding box center [235, 153] width 1 height 1
radio input "true"
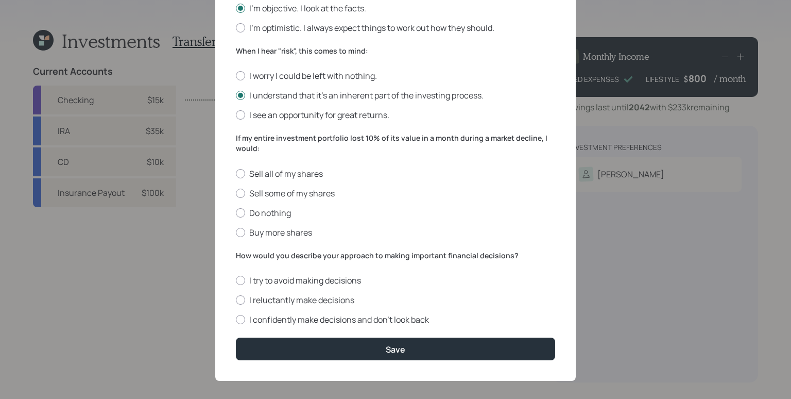
scroll to position [350, 0]
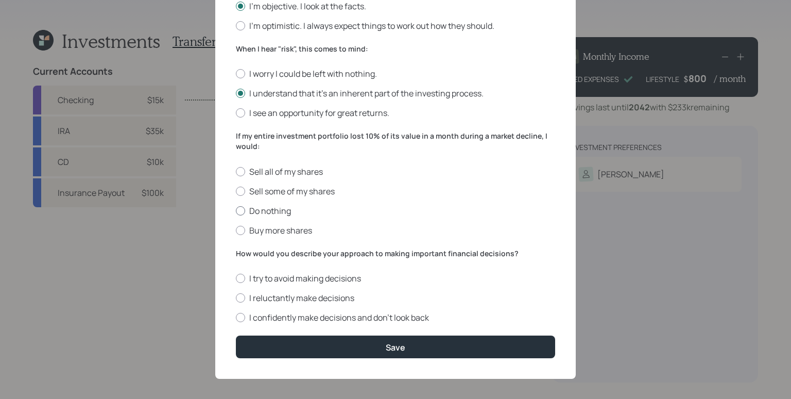
click at [276, 205] on label "Do nothing" at bounding box center [395, 210] width 319 height 11
click at [236, 210] on input "Do nothing" at bounding box center [235, 210] width 1 height 1
radio input "true"
click at [283, 292] on label "I reluctantly make decisions" at bounding box center [395, 297] width 319 height 11
click at [236, 298] on input "I reluctantly make decisions" at bounding box center [235, 298] width 1 height 1
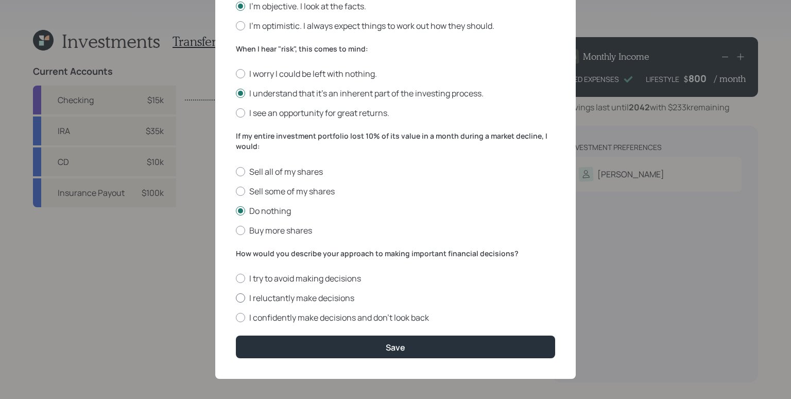
radio input "true"
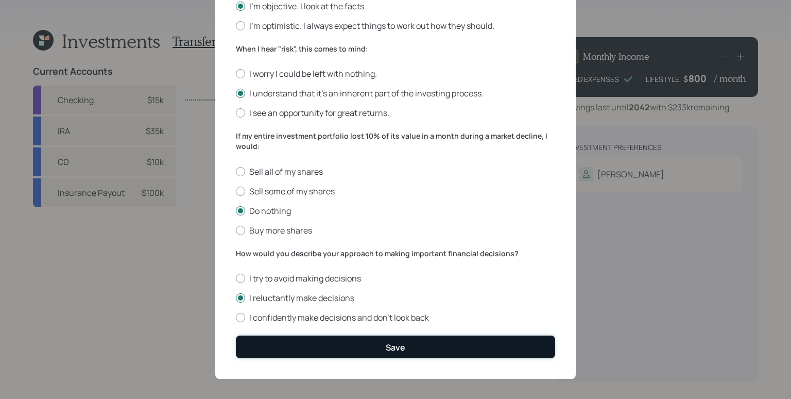
click at [406, 342] on button "Save" at bounding box center [395, 346] width 319 height 22
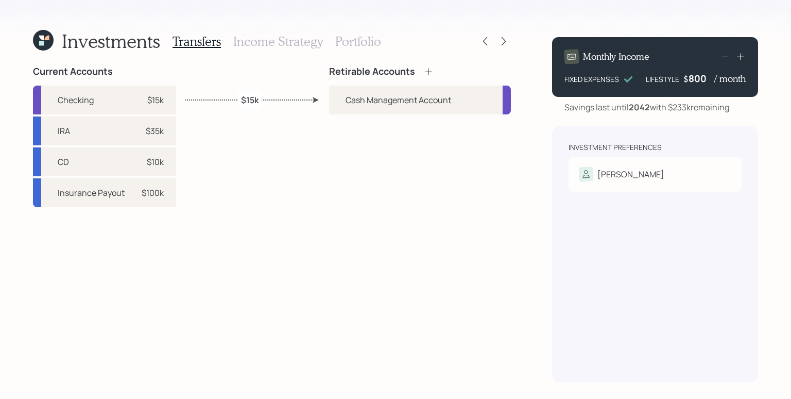
click at [328, 207] on div "Current Accounts Checking $15k IRA $35k CD $10k Insurance Payout $100k Retirabl…" at bounding box center [272, 224] width 478 height 316
click at [432, 70] on icon at bounding box center [428, 71] width 10 height 10
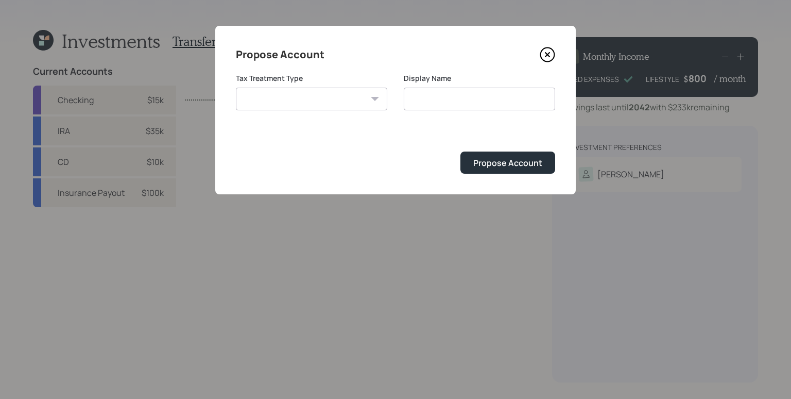
click at [329, 98] on select "[PERSON_NAME] Taxable Traditional" at bounding box center [311, 99] width 151 height 23
select select "traditional"
click at [236, 88] on select "[PERSON_NAME] Taxable Traditional" at bounding box center [311, 99] width 151 height 23
click at [463, 95] on input "Traditional" at bounding box center [479, 99] width 151 height 23
type input "Traditional IRA"
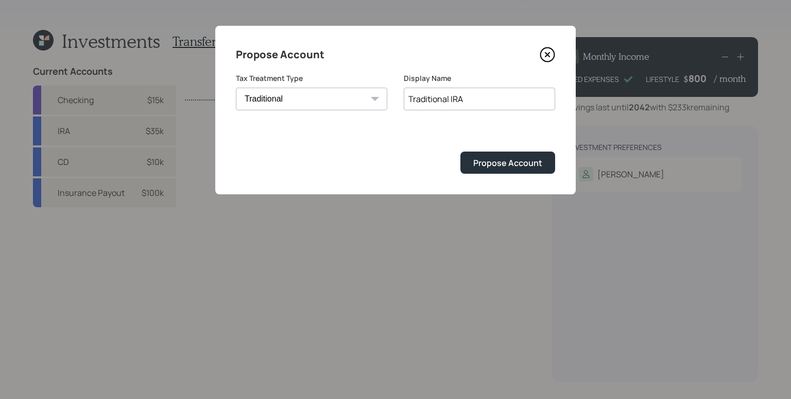
click at [460, 151] on button "Propose Account" at bounding box center [507, 162] width 95 height 22
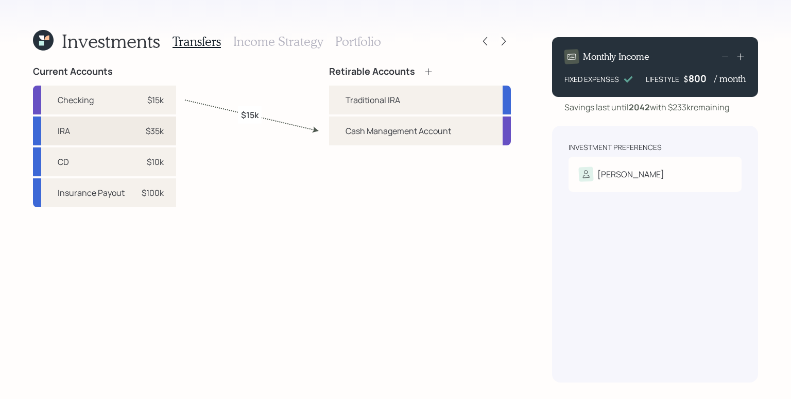
click at [97, 136] on div "IRA $35k" at bounding box center [104, 130] width 143 height 29
click at [96, 136] on div "IRA $35k" at bounding box center [104, 130] width 143 height 29
click at [198, 149] on div "Current Accounts Checking $15k IRA $35k CD $10k Insurance Payout $100k Retirabl…" at bounding box center [272, 224] width 478 height 316
click at [431, 70] on icon at bounding box center [428, 71] width 10 height 10
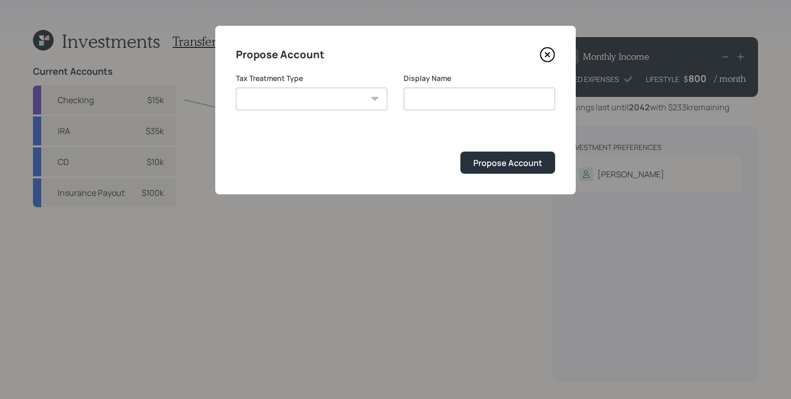
click at [332, 89] on select "[PERSON_NAME] Taxable Traditional" at bounding box center [311, 99] width 151 height 23
select select "taxable"
click at [236, 88] on select "[PERSON_NAME] Taxable Traditional" at bounding box center [311, 99] width 151 height 23
click at [493, 100] on input "Taxable" at bounding box center [479, 99] width 151 height 23
type input "Taxable Brokerage"
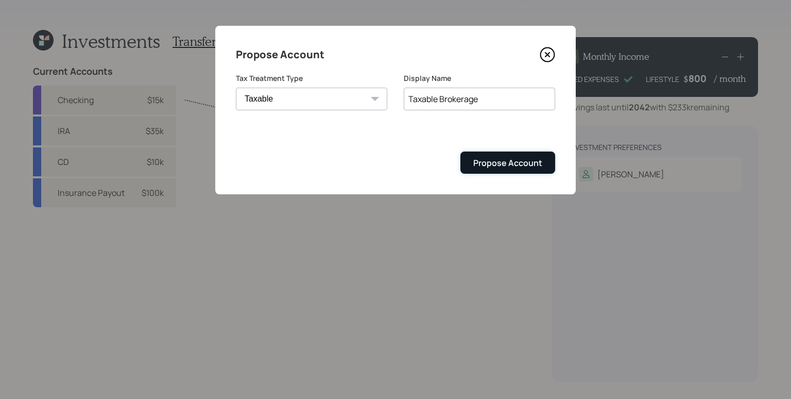
click at [508, 167] on div "Propose Account" at bounding box center [507, 162] width 69 height 11
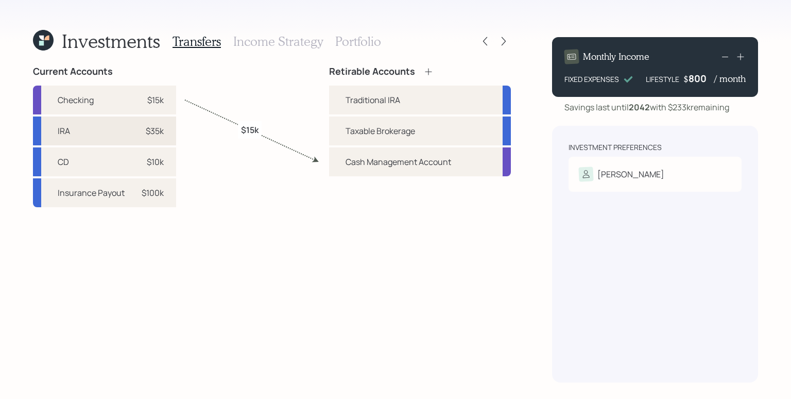
click at [128, 133] on div "IRA $35k" at bounding box center [104, 130] width 143 height 29
click at [338, 99] on div "Traditional IRA" at bounding box center [420, 99] width 182 height 29
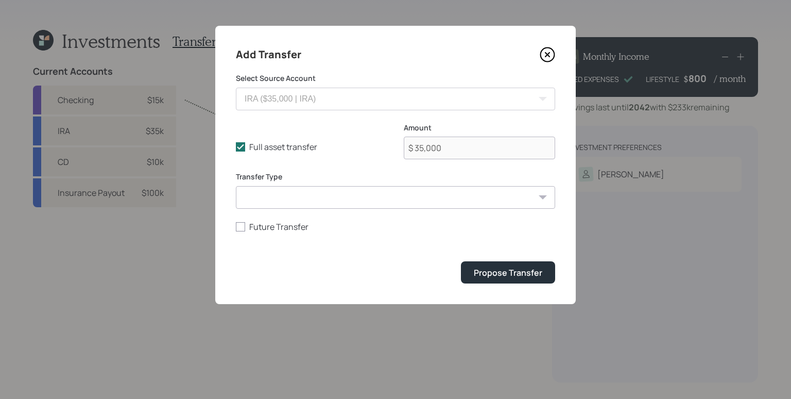
click at [297, 203] on select "ACAT Transfer Non ACAT Transfer Capitalize Rollover Rollover Deposit" at bounding box center [395, 197] width 319 height 23
select select "acat_transfer"
click at [236, 186] on select "ACAT Transfer Non ACAT Transfer Capitalize Rollover Rollover Deposit" at bounding box center [395, 197] width 319 height 23
click at [370, 249] on form "Select Source Account IRA ($35,000 | IRA) CD ($10,000 | Taxable Investment) Ins…" at bounding box center [395, 178] width 319 height 210
click at [511, 272] on div "Propose Transfer" at bounding box center [508, 272] width 68 height 11
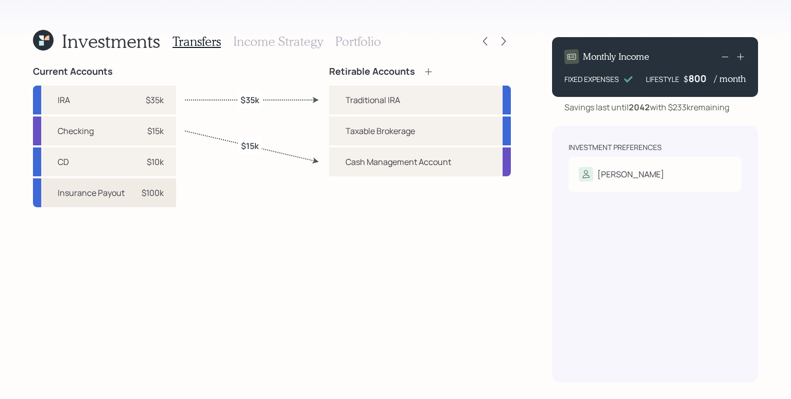
click at [146, 197] on div "$100k" at bounding box center [153, 192] width 22 height 12
click at [340, 132] on div "Taxable Brokerage" at bounding box center [420, 130] width 182 height 29
select select "522178ba-bc5e-4eef-b8e1-546bd0b8be2f"
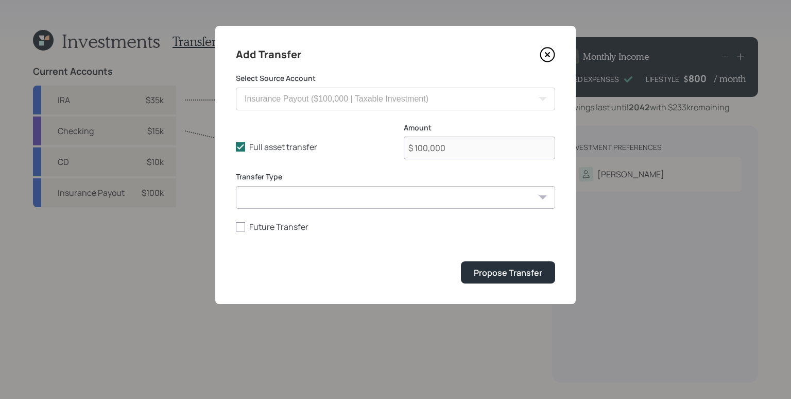
click at [329, 199] on select "ACAT Transfer Non ACAT Transfer Capitalize Rollover Rollover Deposit" at bounding box center [395, 197] width 319 height 23
select select "deposit"
click at [236, 186] on select "ACAT Transfer Non ACAT Transfer Capitalize Rollover Rollover Deposit" at bounding box center [395, 197] width 319 height 23
click at [488, 267] on div "Propose Transfer" at bounding box center [508, 272] width 68 height 11
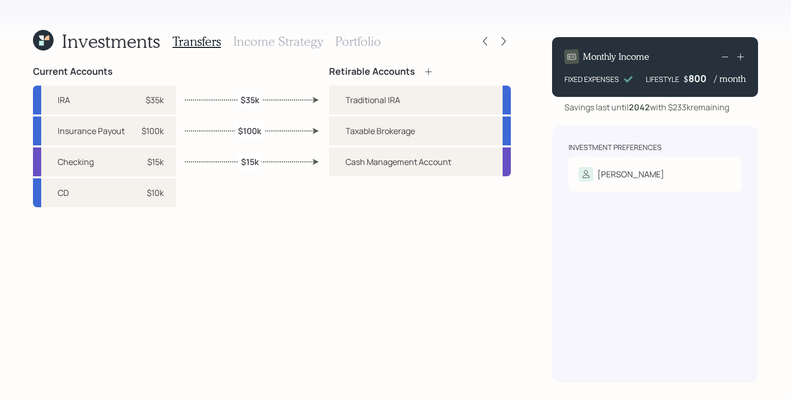
click at [421, 232] on div "Retirable Accounts Traditional IRA Taxable Brokerage Cash Management Account" at bounding box center [420, 224] width 182 height 316
click at [297, 42] on h3 "Income Strategy" at bounding box center [278, 41] width 90 height 15
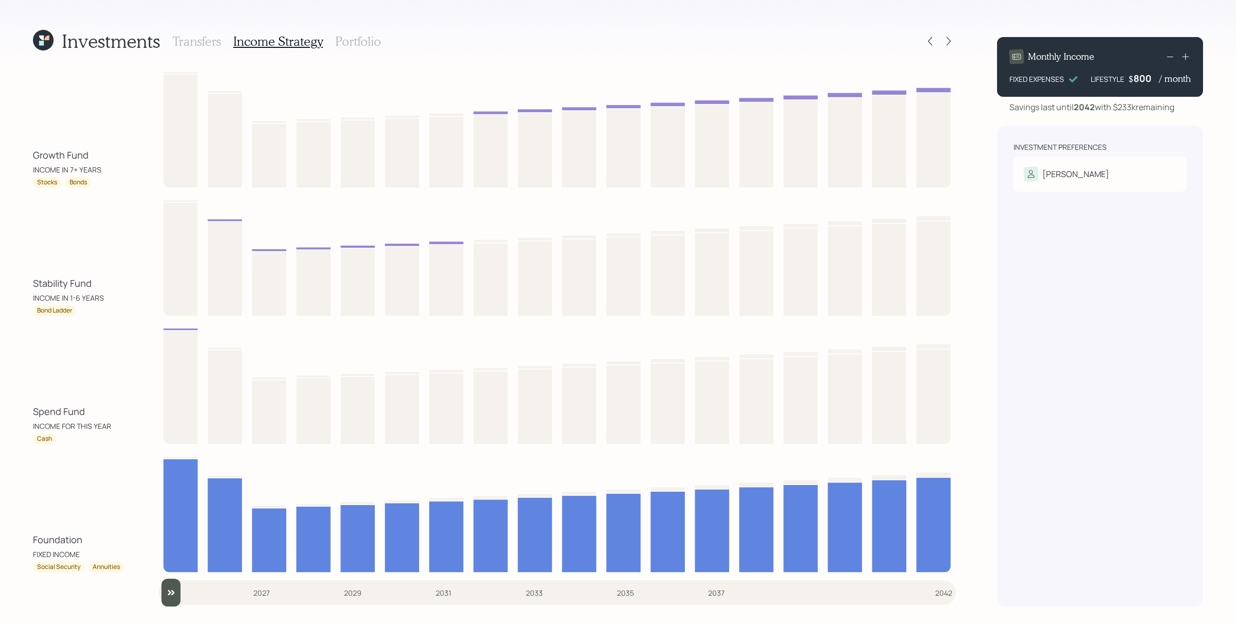
drag, startPoint x: 67, startPoint y: 167, endPoint x: 98, endPoint y: 261, distance: 98.4
click at [99, 261] on div "Stability Fund INCOME IN 1-6 YEARS Bond Ladder" at bounding box center [494, 255] width 923 height 122
click at [375, 42] on h3 "Portfolio" at bounding box center [358, 41] width 46 height 15
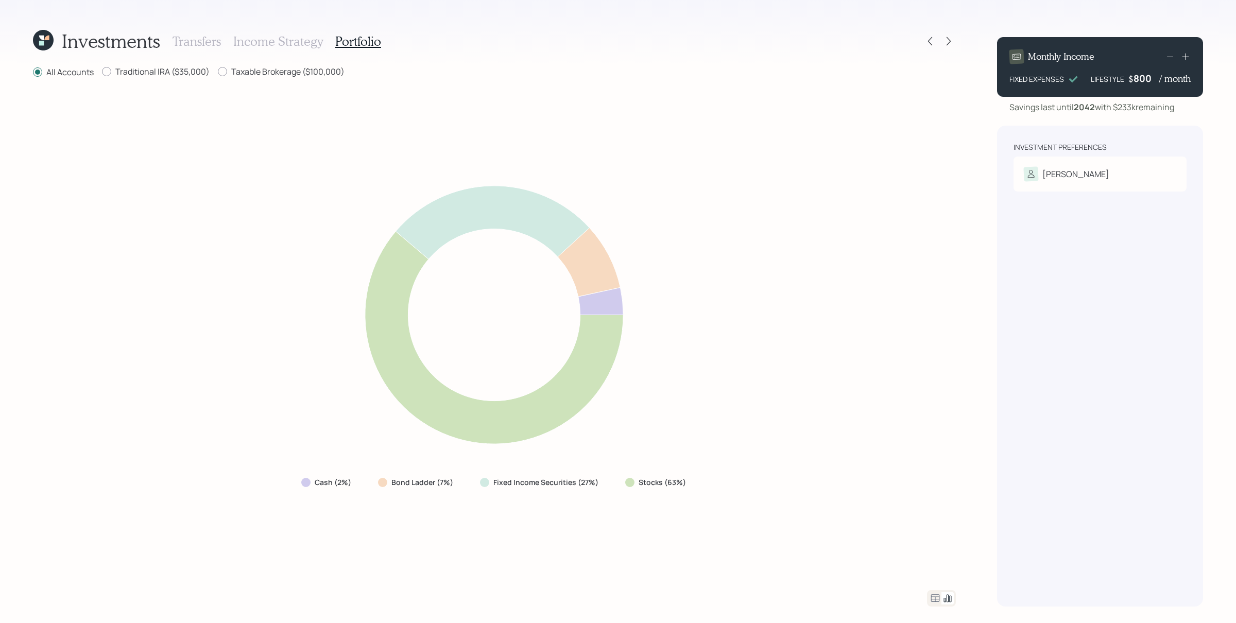
click at [935, 498] on icon at bounding box center [935, 598] width 12 height 12
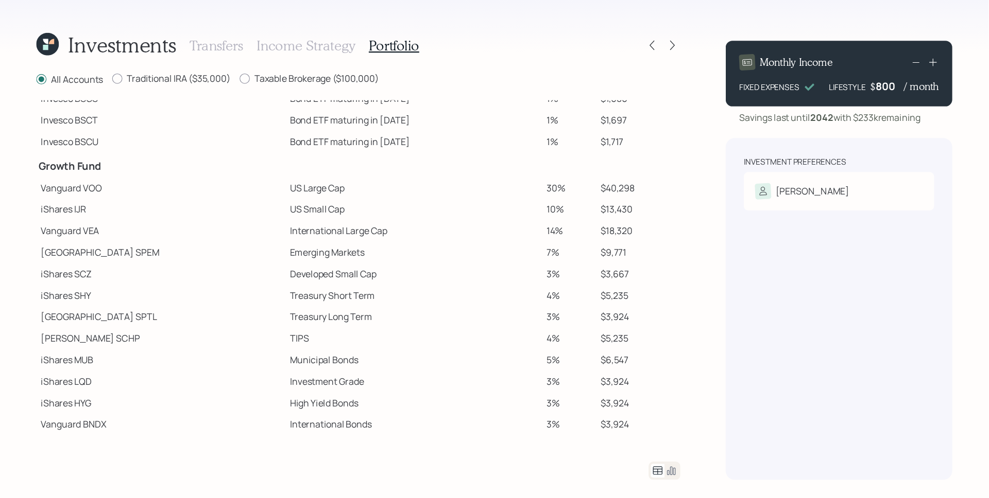
scroll to position [175, 0]
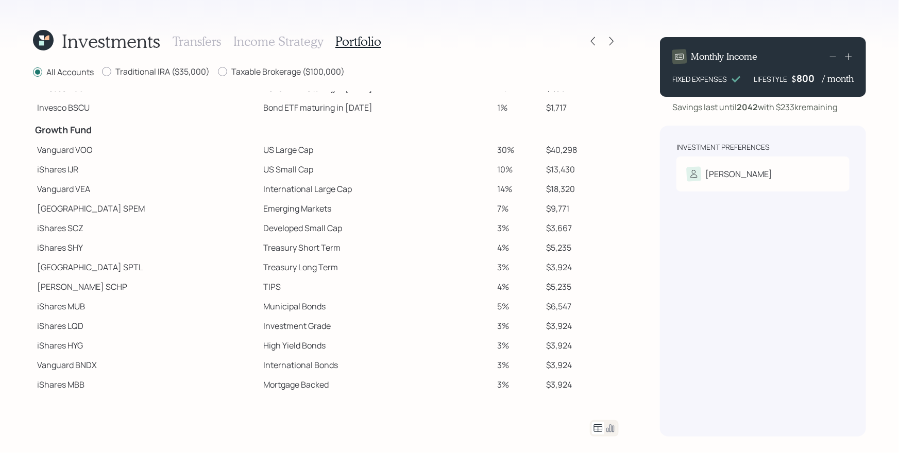
click at [615, 428] on icon at bounding box center [610, 428] width 12 height 12
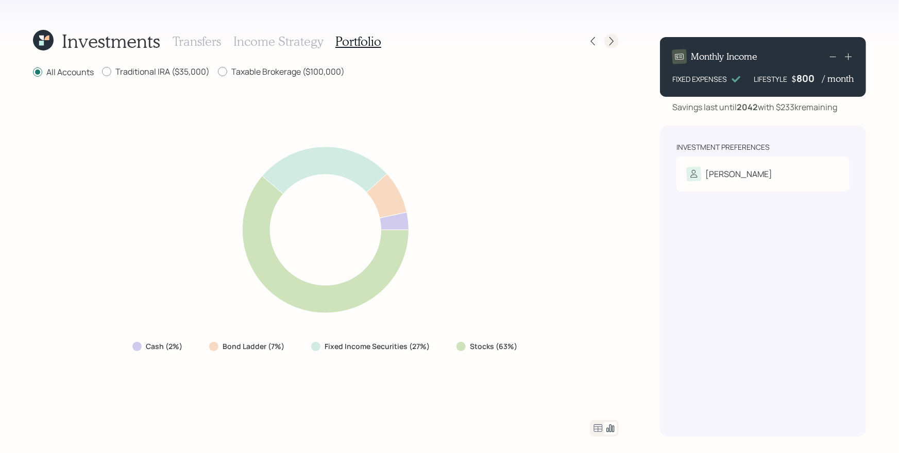
click at [609, 41] on icon at bounding box center [611, 41] width 10 height 10
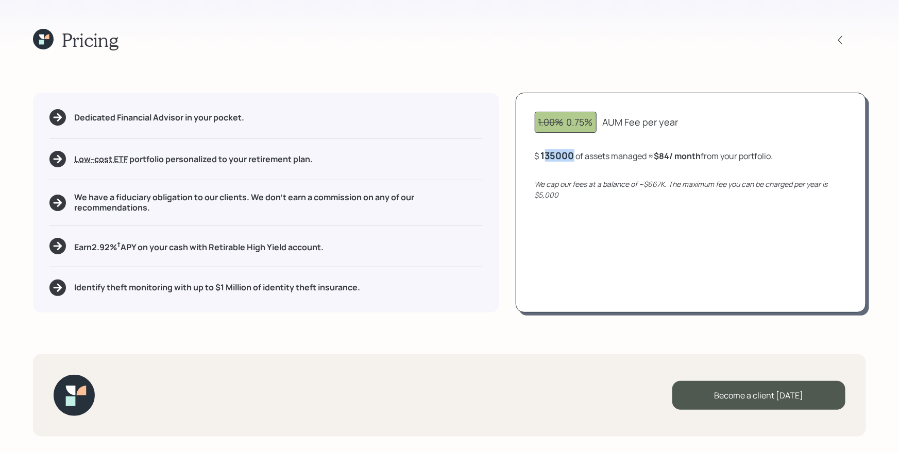
drag, startPoint x: 577, startPoint y: 157, endPoint x: 544, endPoint y: 157, distance: 33.5
click at [544, 157] on div "$ 135000 of assets managed ≈ $84 / month from your portfolio ." at bounding box center [654, 155] width 238 height 13
drag, startPoint x: 631, startPoint y: 191, endPoint x: 615, endPoint y: 124, distance: 69.2
click at [631, 191] on div "We cap our fees at a balance of ~$667K. The maximum fee you can be charged per …" at bounding box center [691, 190] width 312 height 22
drag, startPoint x: 736, startPoint y: 156, endPoint x: 779, endPoint y: 160, distance: 42.9
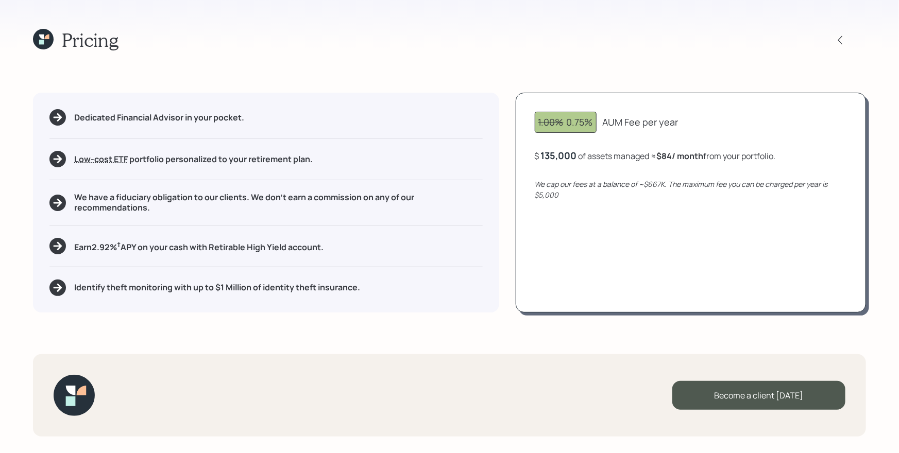
click at [776, 160] on div "$ 135,000 of assets managed ≈ $84 / month from your portfolio ." at bounding box center [655, 155] width 241 height 13
click at [681, 169] on div "1.00% 0.75% AUM Fee per year $ 135,000 of assets managed ≈ $84 / month from you…" at bounding box center [690, 202] width 350 height 219
drag, startPoint x: 566, startPoint y: 123, endPoint x: 594, endPoint y: 123, distance: 27.8
click at [594, 123] on div "1.00% 0.75%" at bounding box center [566, 122] width 62 height 21
click at [607, 133] on div "1.00% 0.75% AUM Fee per year $ 135,000 of assets managed ≈ $84 / month from you…" at bounding box center [690, 202] width 350 height 219
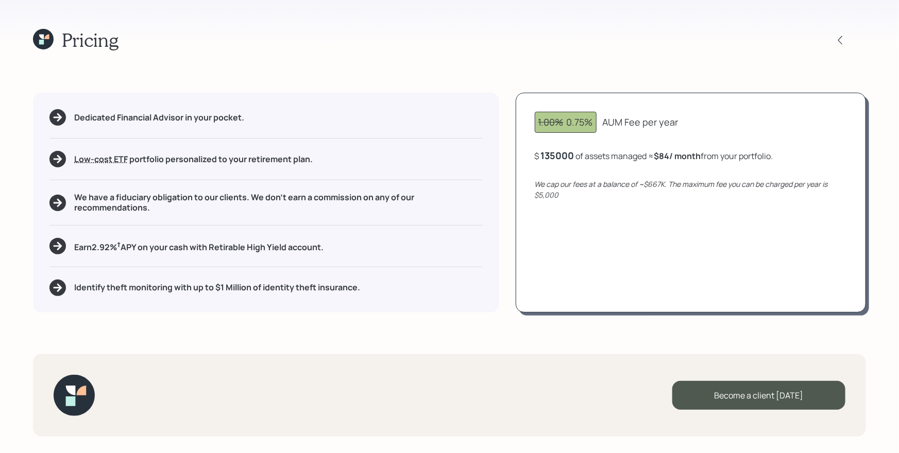
click at [565, 155] on div "135000" at bounding box center [557, 155] width 33 height 12
click at [626, 205] on div "1.00% 0.75% AUM Fee per year $ 150000 of assets managed ≈ $84 / month from your…" at bounding box center [690, 202] width 350 height 219
click at [559, 153] on div "150,000" at bounding box center [559, 155] width 37 height 12
click at [559, 153] on div "150000" at bounding box center [558, 155] width 35 height 12
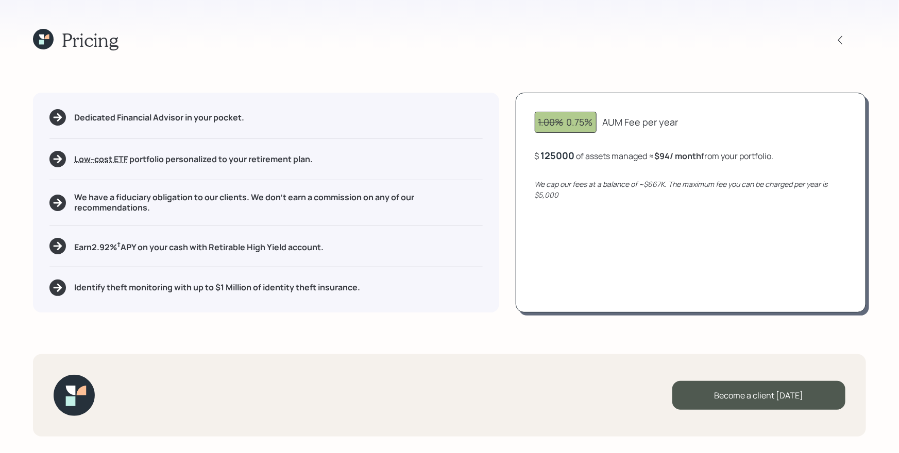
click at [674, 233] on div "1.00% 0.75% AUM Fee per year $ 125000 of assets managed ≈ $94 / month from your…" at bounding box center [690, 202] width 350 height 219
drag, startPoint x: 677, startPoint y: 158, endPoint x: 659, endPoint y: 156, distance: 18.6
click at [659, 156] on div "$ 125,000 of assets managed ≈ $78 / month from your portfolio ." at bounding box center [655, 155] width 241 height 13
click at [667, 171] on div "1.00% 0.75% AUM Fee per year $ 125,000 of assets managed ≈ $78 / month from you…" at bounding box center [690, 202] width 350 height 219
click at [847, 38] on div at bounding box center [840, 40] width 14 height 14
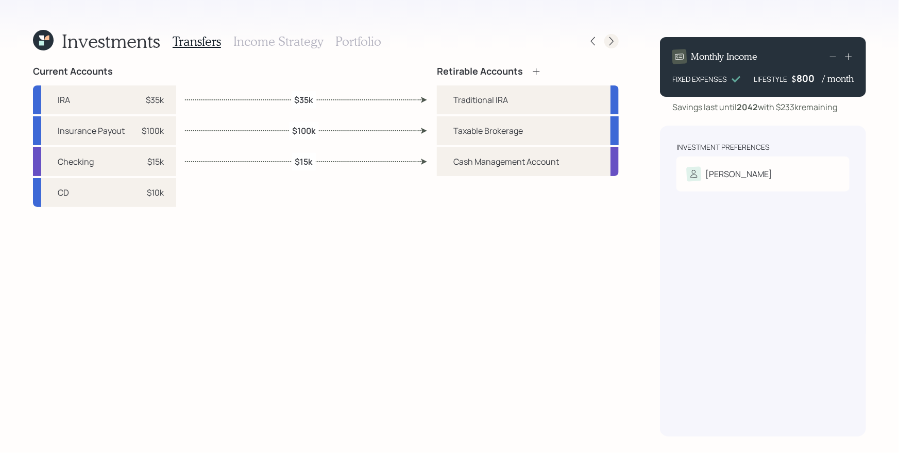
click at [613, 43] on icon at bounding box center [611, 41] width 10 height 10
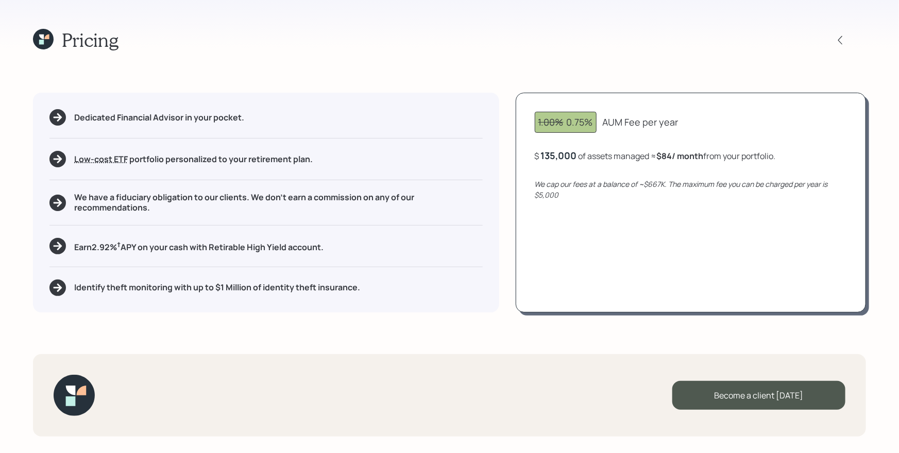
click at [854, 208] on div "1.00% 0.75% AUM Fee per year $ 135,000 of assets managed ≈ $84 / month from you…" at bounding box center [690, 202] width 350 height 219
drag, startPoint x: 541, startPoint y: 156, endPoint x: 575, endPoint y: 158, distance: 34.0
click at [575, 158] on div "$ 135000 of assets managed ≈ $84 / month from your portfolio ." at bounding box center [654, 155] width 238 height 13
click at [601, 186] on icon "We cap our fees at a balance of ~$667K. The maximum fee you can be charged per …" at bounding box center [681, 189] width 293 height 21
click at [638, 245] on div "1.00% 0.75% AUM Fee per year $ 135,000 of assets managed ≈ $84 / month from you…" at bounding box center [690, 202] width 350 height 219
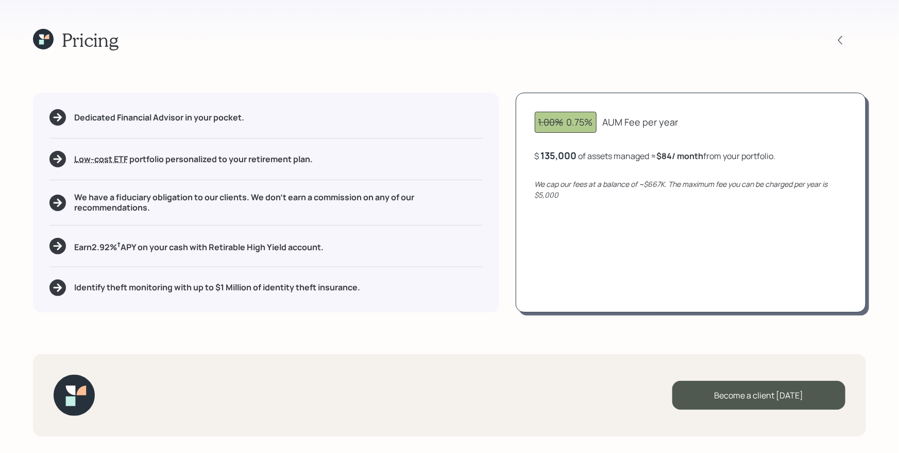
drag, startPoint x: 507, startPoint y: 225, endPoint x: 459, endPoint y: 192, distance: 57.8
click at [507, 224] on div "Dedicated Financial Advisor in your pocket. Low-cost ETF Retirable uses diversi…" at bounding box center [449, 202] width 833 height 219
drag, startPoint x: 565, startPoint y: 119, endPoint x: 592, endPoint y: 123, distance: 27.6
click at [592, 123] on div "1.00% 0.75%" at bounding box center [565, 122] width 55 height 14
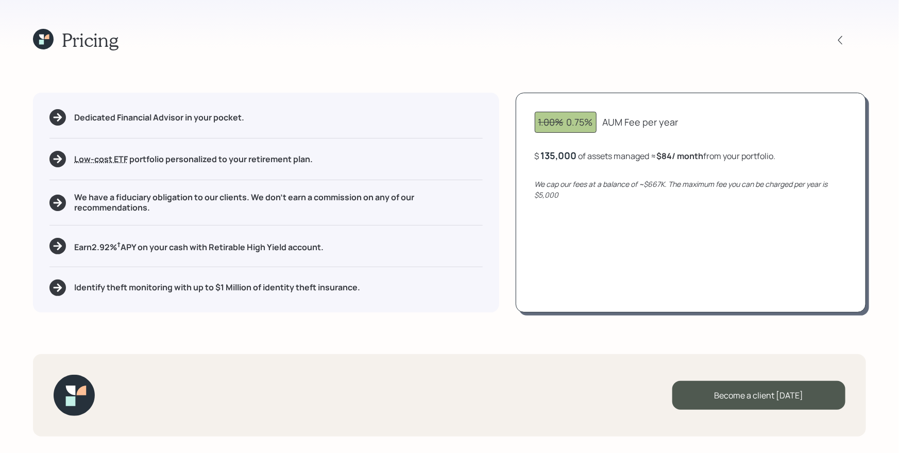
click at [186, 204] on h5 "We have a fiduciary obligation to our clients. We don't earn a commission on an…" at bounding box center [278, 203] width 408 height 20
click at [359, 329] on div "Pricing Dedicated Financial Advisor in your pocket. Low-cost ETF Retirable uses…" at bounding box center [449, 226] width 899 height 453
click at [42, 36] on icon at bounding box center [41, 37] width 5 height 5
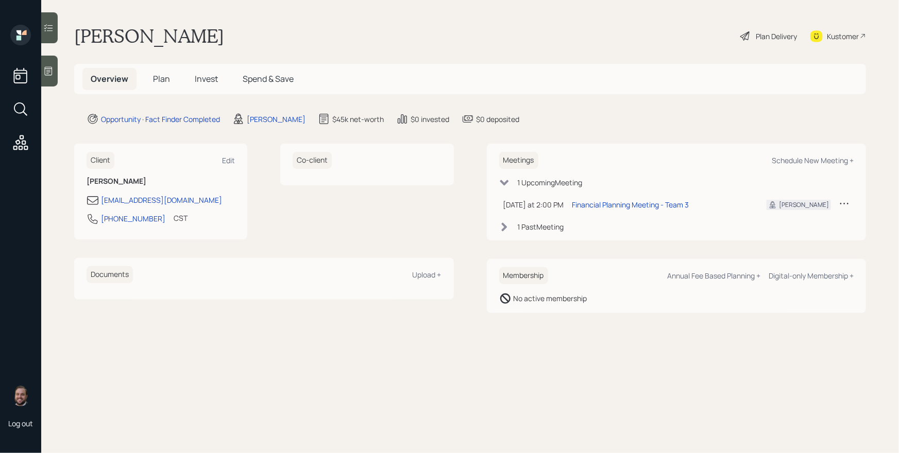
click at [699, 98] on main "[PERSON_NAME] Plan Delivery Kustomer Overview Plan Invest Spend & Save Opportun…" at bounding box center [469, 226] width 857 height 453
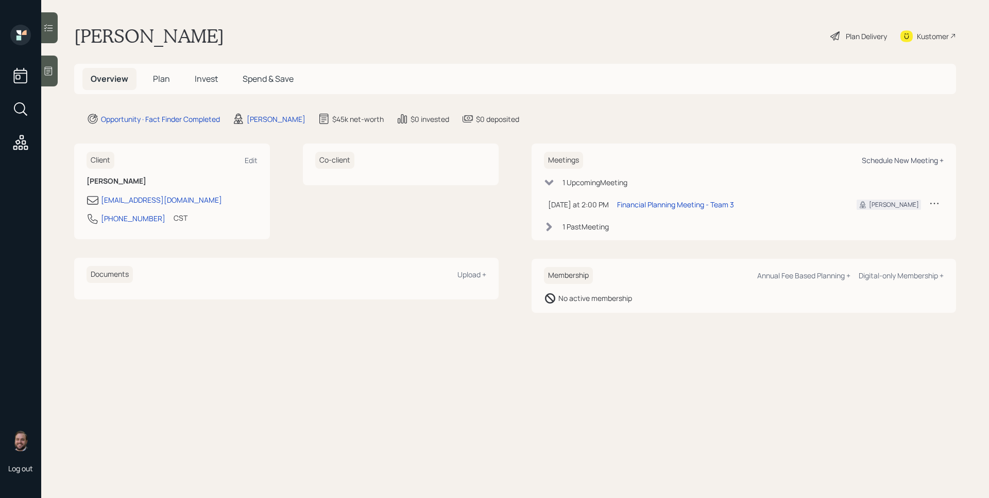
click at [916, 158] on div "Schedule New Meeting +" at bounding box center [903, 161] width 82 height 10
select select "d946c976-65aa-4529-ac9d-02c4f1114fc0"
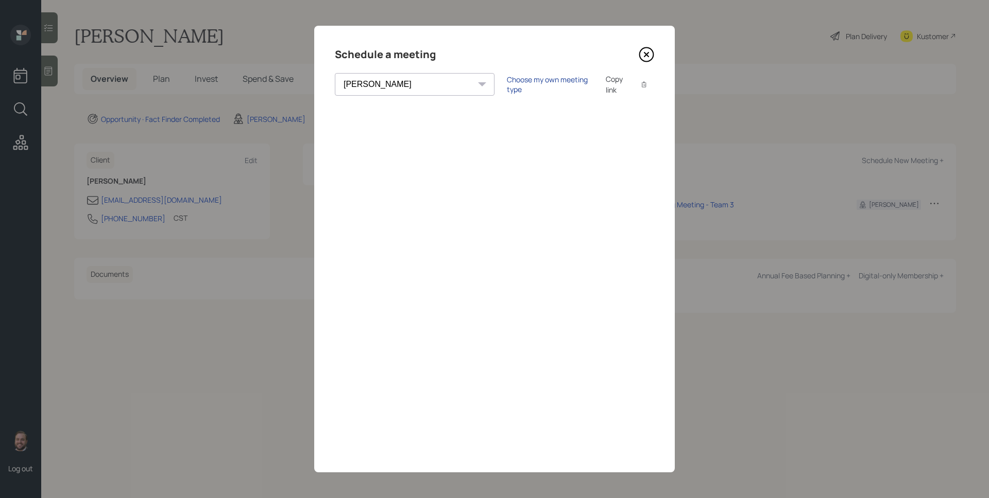
click at [507, 83] on div "Choose my own meeting type" at bounding box center [550, 85] width 87 height 20
click at [647, 53] on icon at bounding box center [646, 54] width 15 height 15
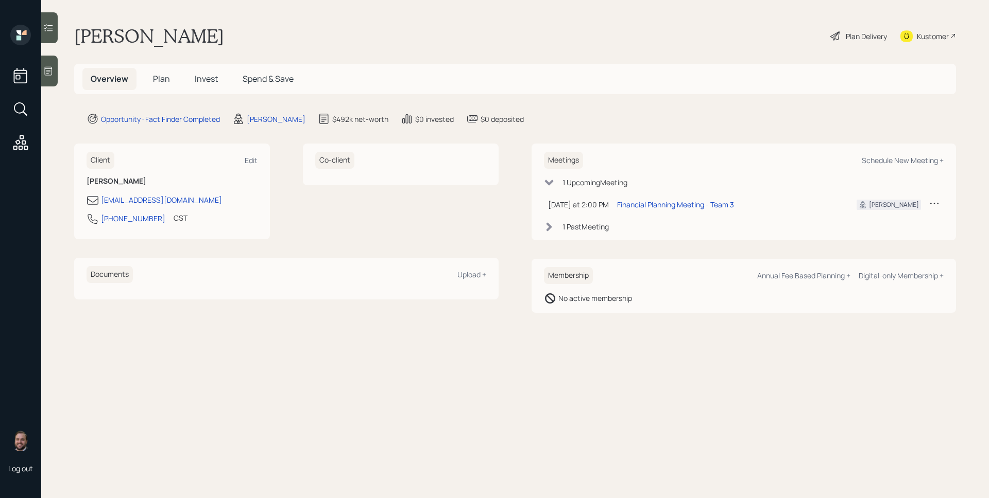
click at [159, 78] on span "Plan" at bounding box center [161, 78] width 17 height 11
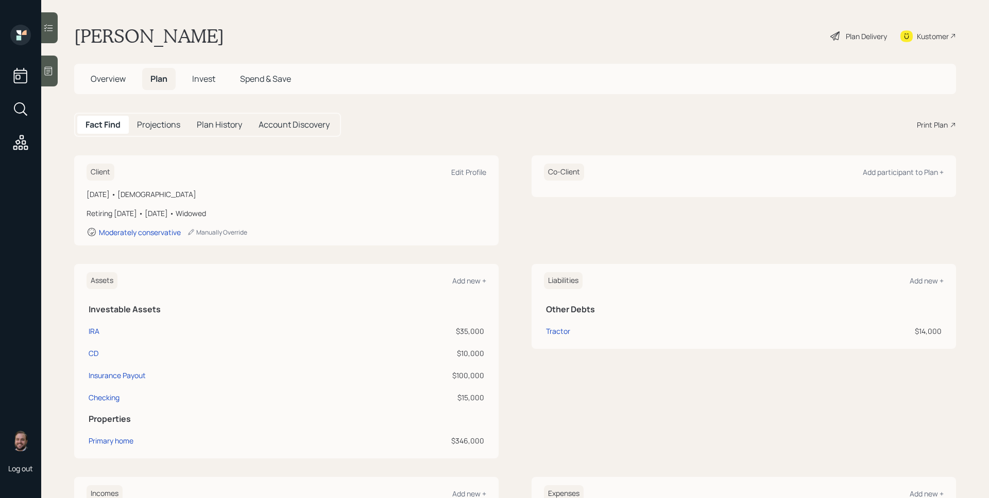
click at [925, 127] on div "Print Plan" at bounding box center [932, 124] width 31 height 11
